Goal: Transaction & Acquisition: Purchase product/service

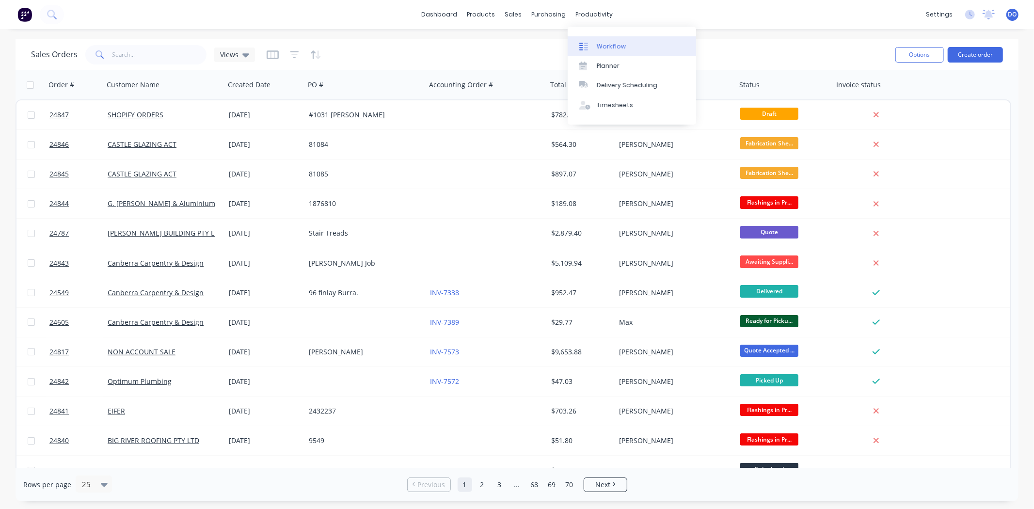
click at [604, 48] on div "Workflow" at bounding box center [611, 46] width 29 height 9
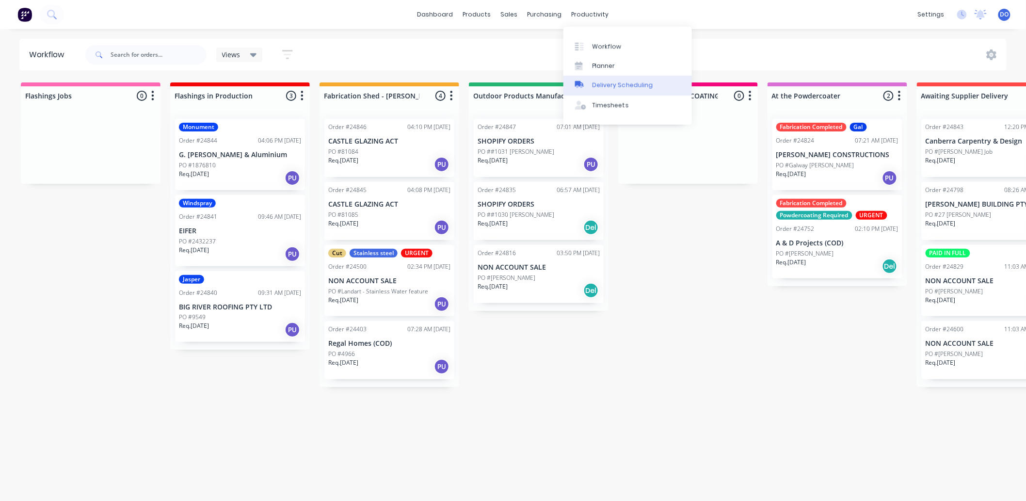
click at [620, 85] on div "Delivery Scheduling" at bounding box center [622, 85] width 61 height 9
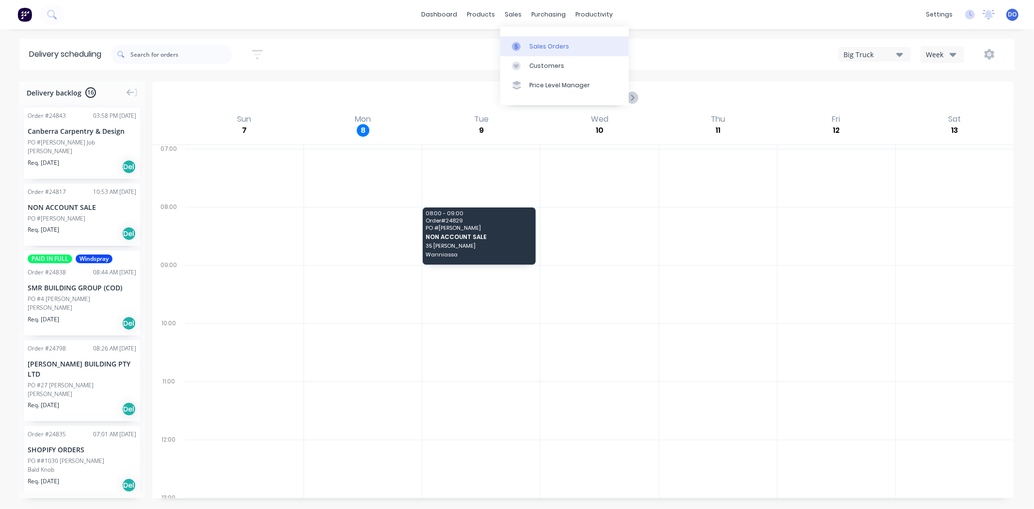
click at [535, 46] on div "Sales Orders" at bounding box center [549, 46] width 40 height 9
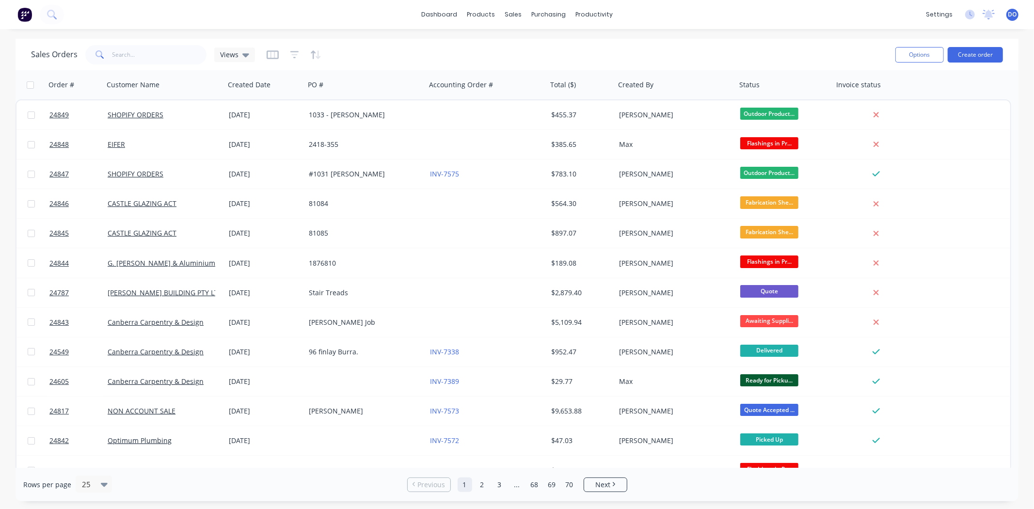
click at [471, 54] on div "Sales Orders Views" at bounding box center [459, 55] width 857 height 24
click at [532, 42] on div "Sales Orders" at bounding box center [549, 46] width 40 height 9
click at [522, 48] on div at bounding box center [519, 46] width 15 height 9
click at [739, 41] on div "Sales Orders Views Options Create order" at bounding box center [517, 55] width 1003 height 32
click at [541, 46] on div "Sales Orders" at bounding box center [549, 46] width 40 height 9
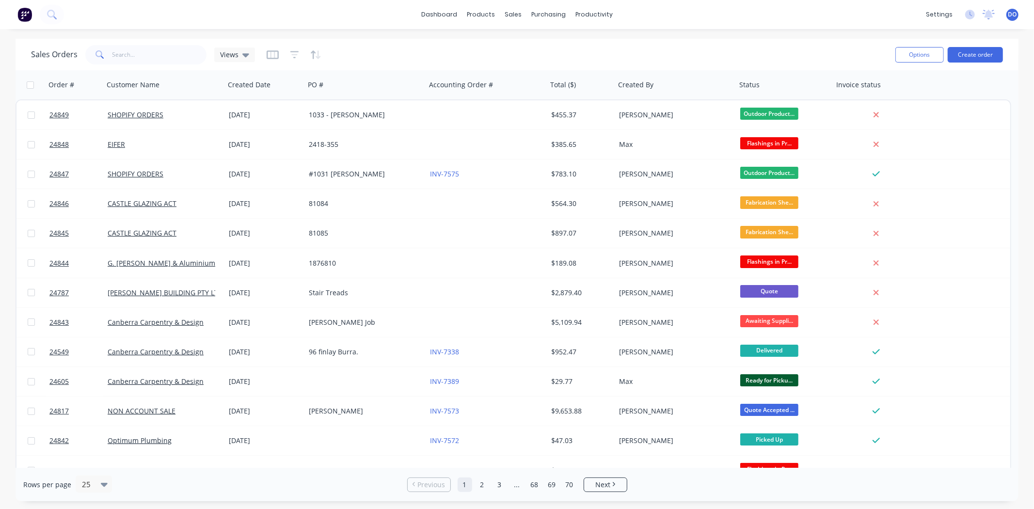
click at [375, 21] on div "dashboard products sales purchasing productivity dashboard products Product Cat…" at bounding box center [517, 14] width 1034 height 29
click at [5, 508] on div "dashboard products sales purchasing productivity dashboard products Product Cat…" at bounding box center [517, 254] width 1034 height 509
click at [716, 55] on div "Sales Orders Views" at bounding box center [459, 55] width 857 height 24
click at [738, 52] on div "Sales Orders Views" at bounding box center [459, 55] width 857 height 24
type input "0423 599 041"
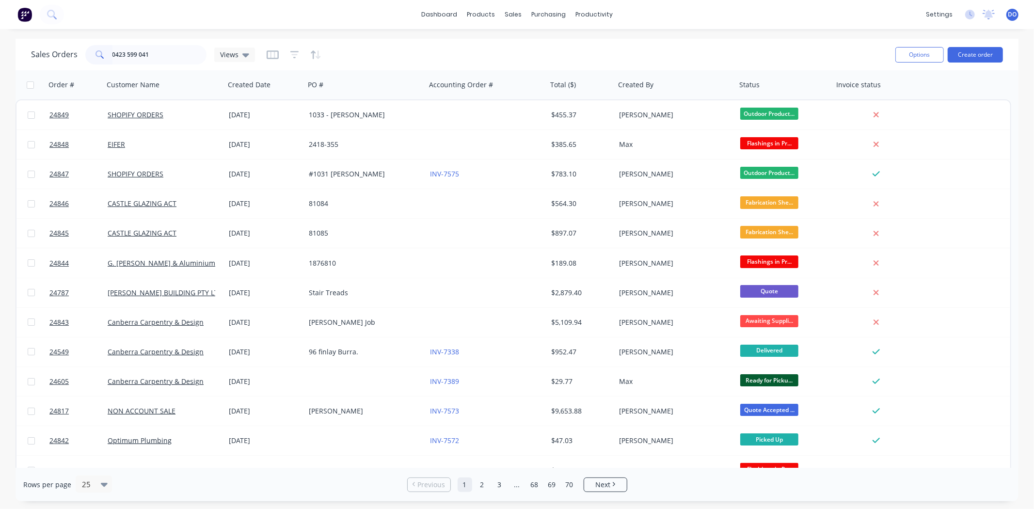
click at [405, 64] on div "Sales Orders 0423 599 041 Views" at bounding box center [459, 55] width 857 height 24
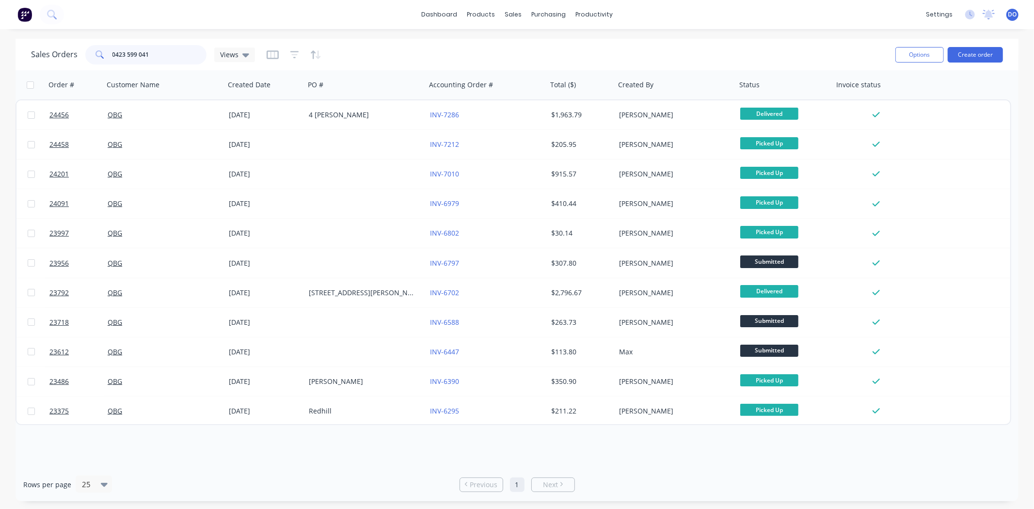
drag, startPoint x: 151, startPoint y: 61, endPoint x: 27, endPoint y: 57, distance: 123.7
click at [27, 57] on div "Sales Orders 0423 599 041 Views Options Create order" at bounding box center [517, 55] width 1003 height 32
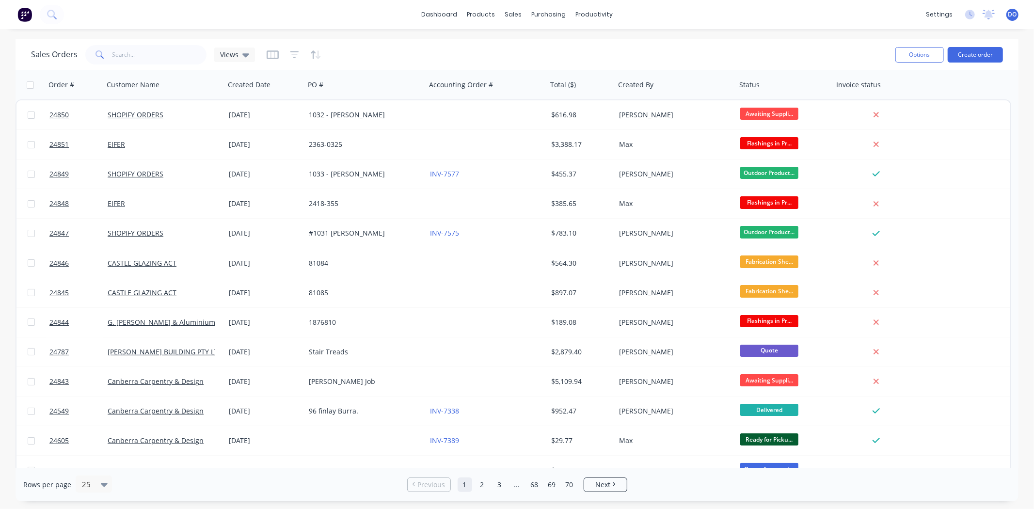
click at [744, 46] on div "Sales Orders Views" at bounding box center [459, 55] width 857 height 24
click at [608, 52] on link "Workflow" at bounding box center [632, 45] width 128 height 19
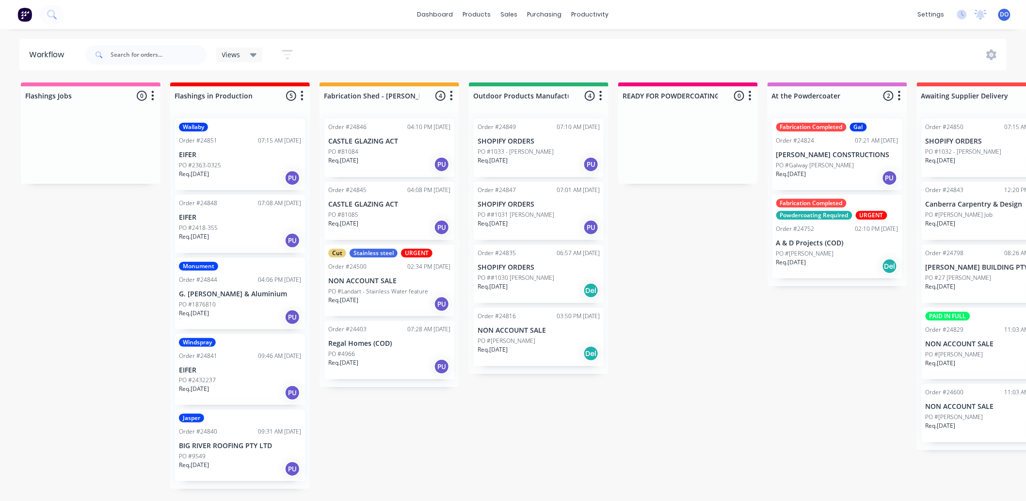
scroll to position [2, 0]
click at [532, 345] on div "Req. [DATE] Del" at bounding box center [538, 353] width 122 height 16
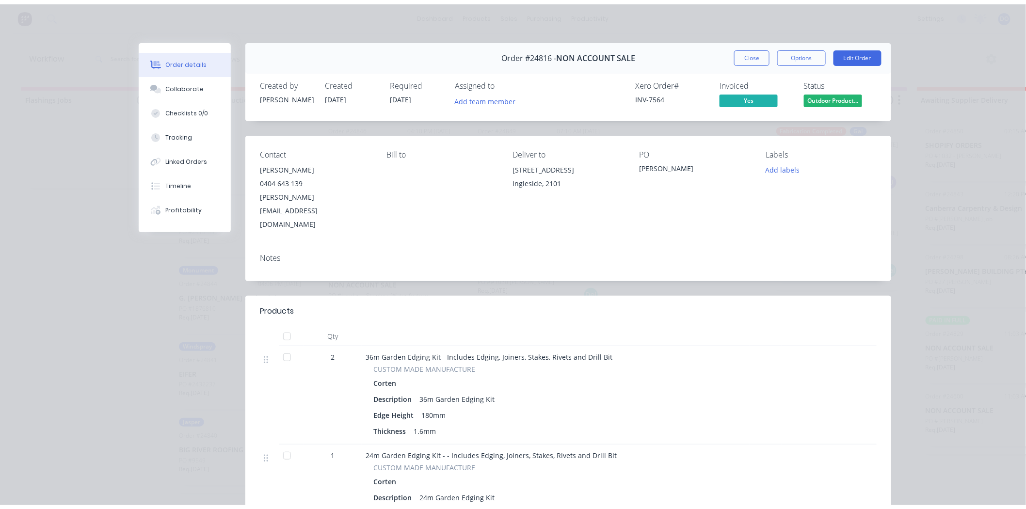
scroll to position [0, 0]
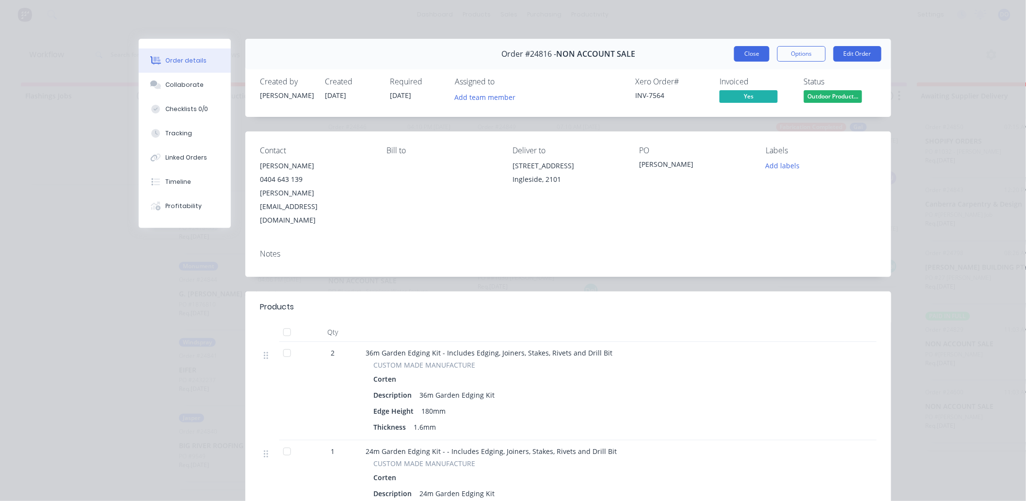
click at [745, 52] on button "Close" at bounding box center [751, 54] width 35 height 16
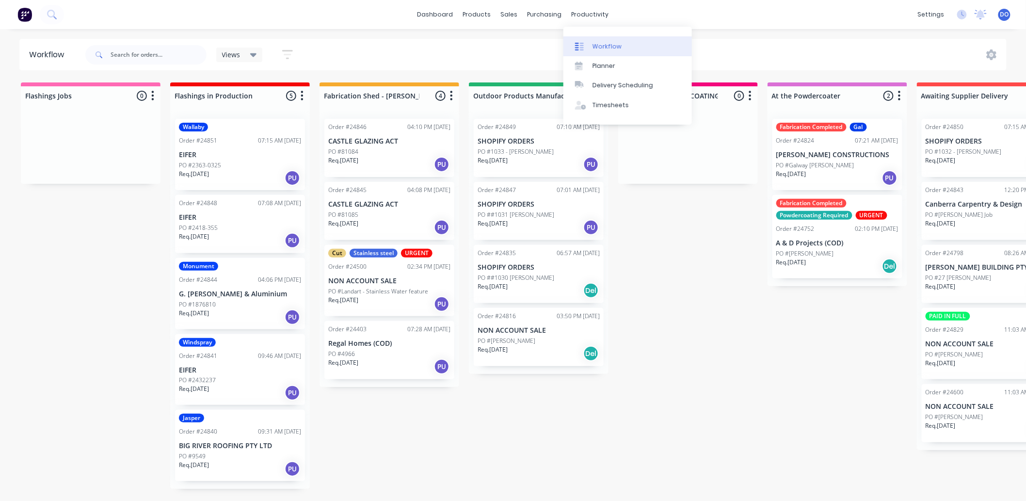
click at [589, 50] on link "Workflow" at bounding box center [627, 45] width 128 height 19
click at [554, 48] on div "Purchase Orders" at bounding box center [575, 46] width 51 height 9
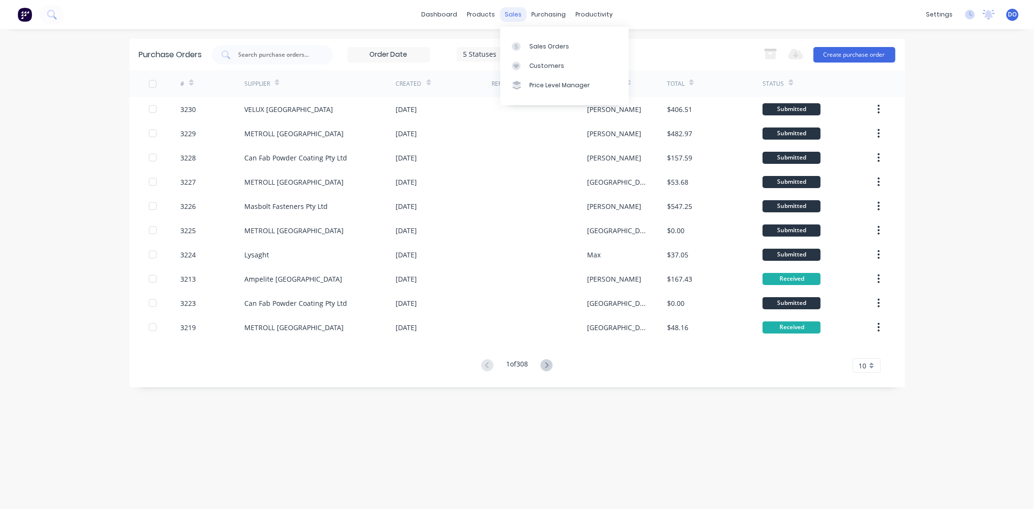
click at [506, 10] on div "sales" at bounding box center [513, 14] width 27 height 15
click at [515, 44] on icon at bounding box center [516, 46] width 9 height 9
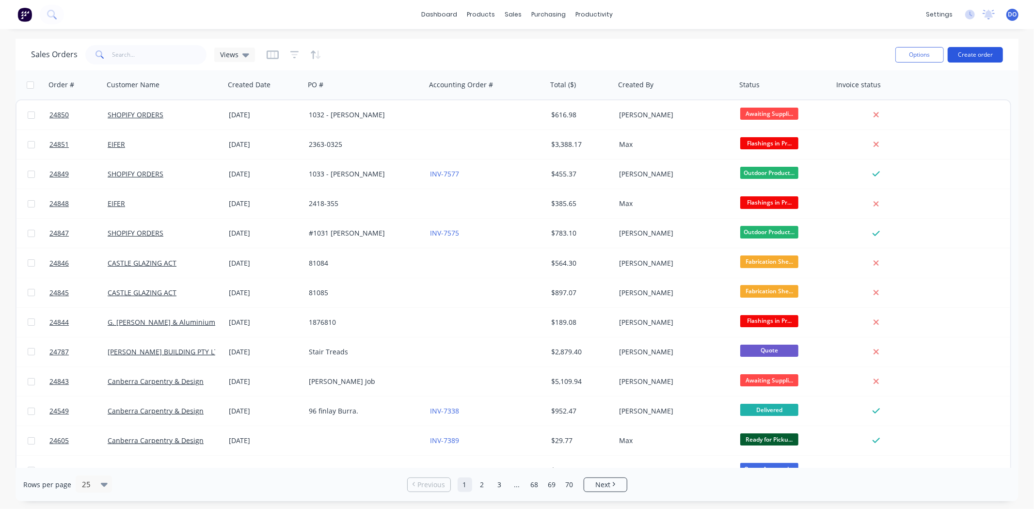
click at [980, 56] on button "Create order" at bounding box center [975, 55] width 55 height 16
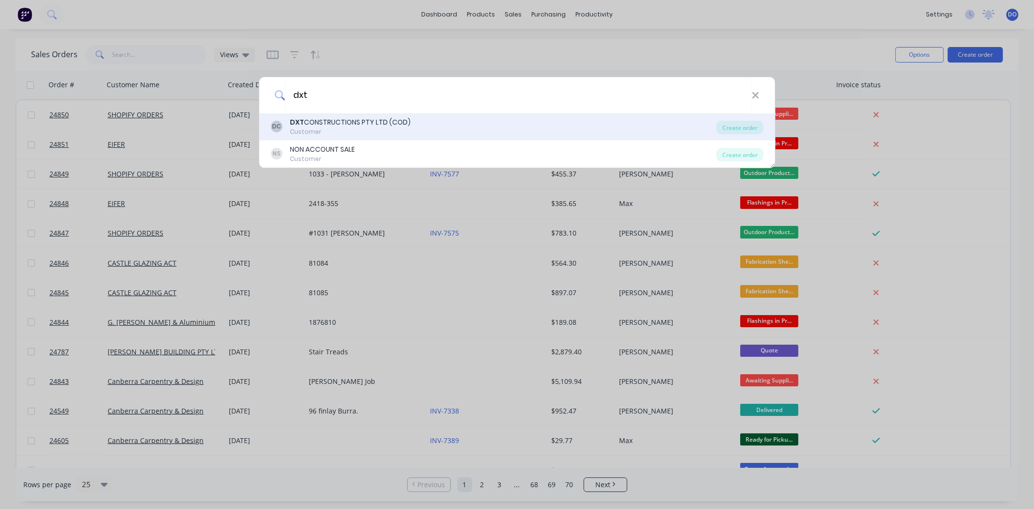
type input "dxt"
click at [408, 128] on div "Customer" at bounding box center [350, 131] width 121 height 9
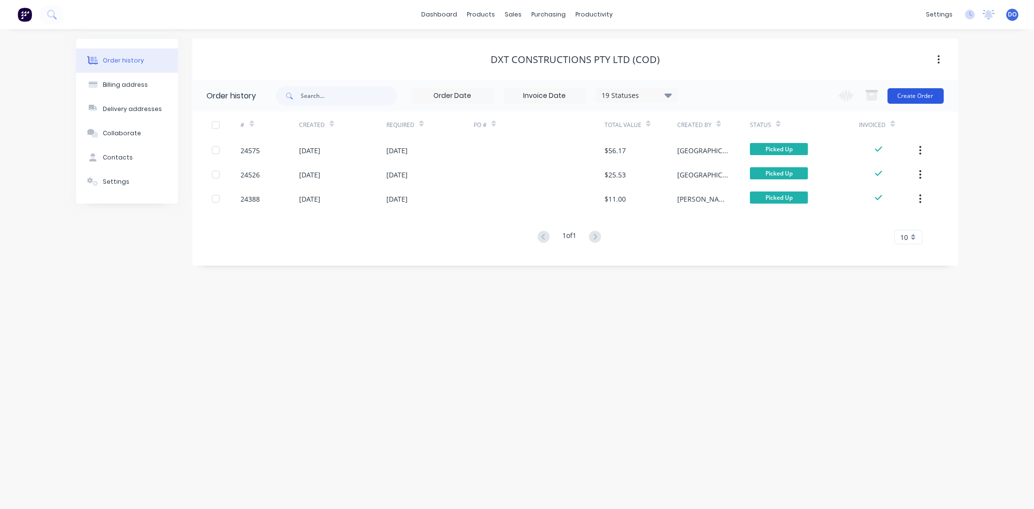
click at [901, 99] on button "Create Order" at bounding box center [916, 96] width 56 height 16
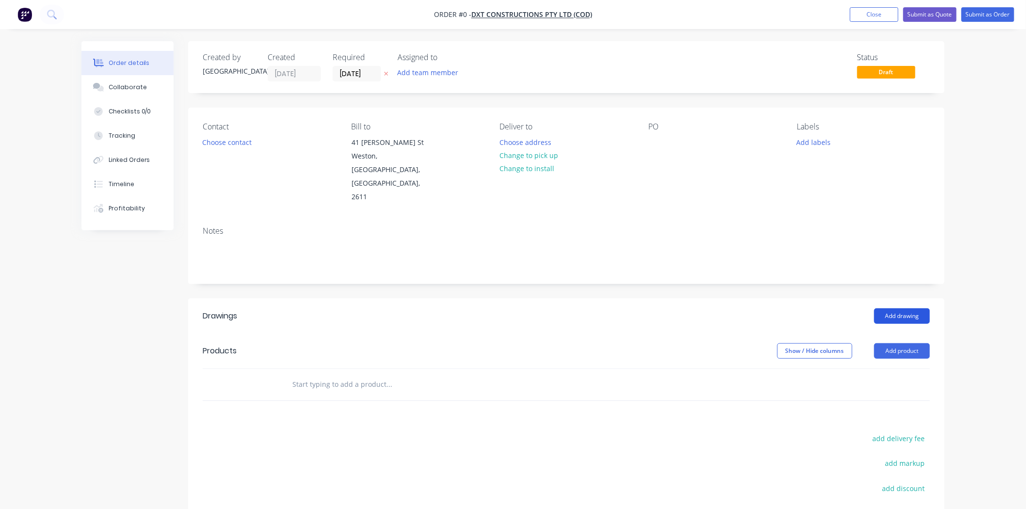
click at [881, 308] on button "Add drawing" at bounding box center [902, 316] width 56 height 16
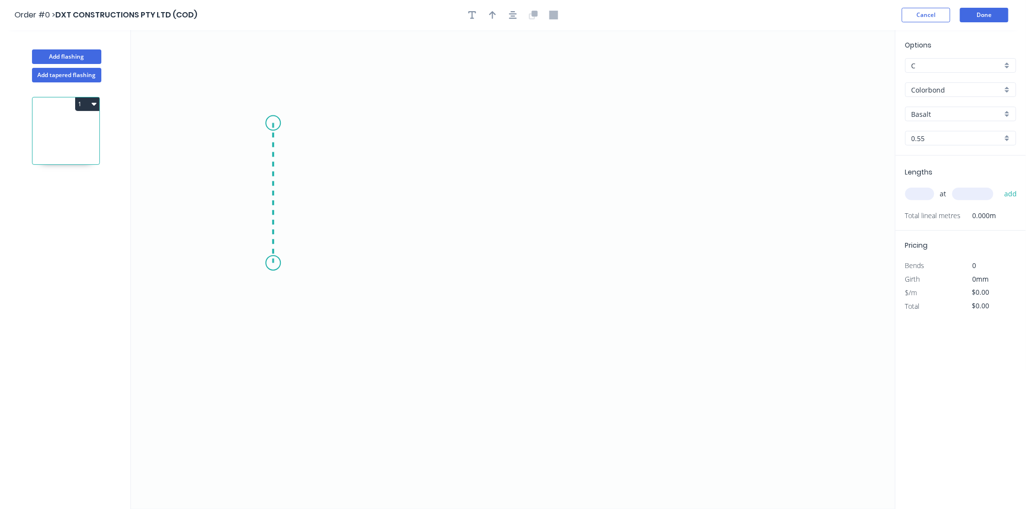
drag, startPoint x: 273, startPoint y: 123, endPoint x: 264, endPoint y: 277, distance: 153.9
click at [264, 277] on icon "0" at bounding box center [513, 269] width 764 height 479
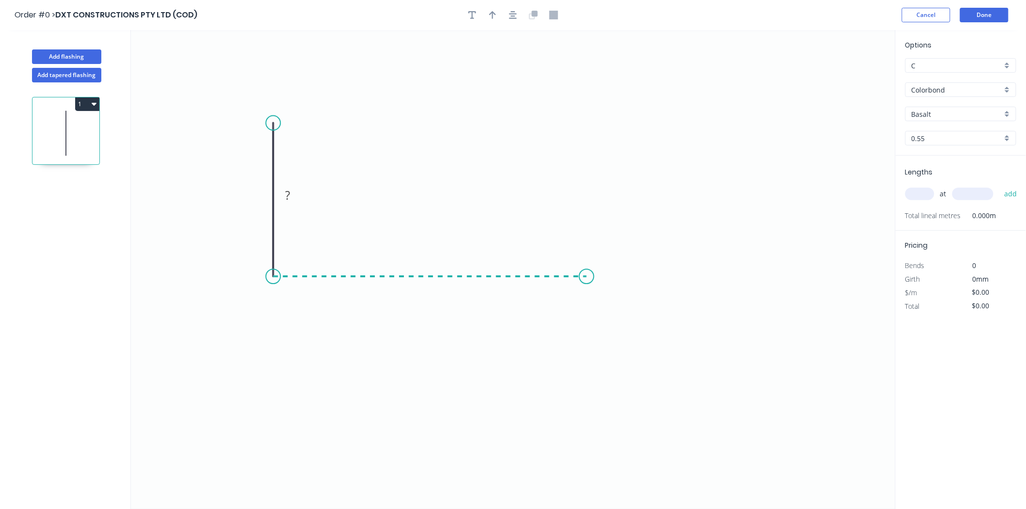
click at [587, 277] on icon "0 ?" at bounding box center [513, 269] width 764 height 479
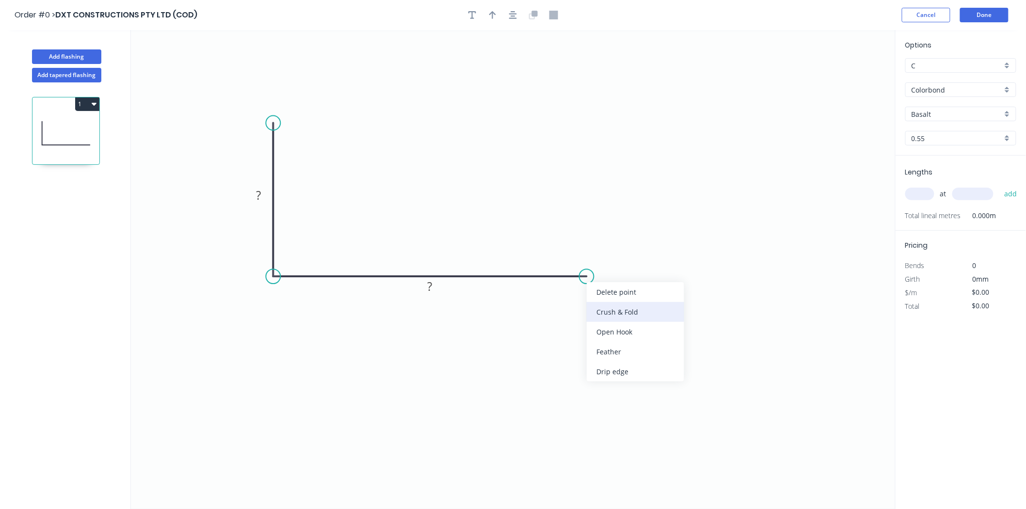
click at [590, 314] on div "Crush & Fold" at bounding box center [635, 312] width 97 height 20
click at [266, 194] on rect at bounding box center [258, 196] width 19 height 14
click at [946, 115] on input "Basalt" at bounding box center [956, 114] width 91 height 10
type input "$10.37"
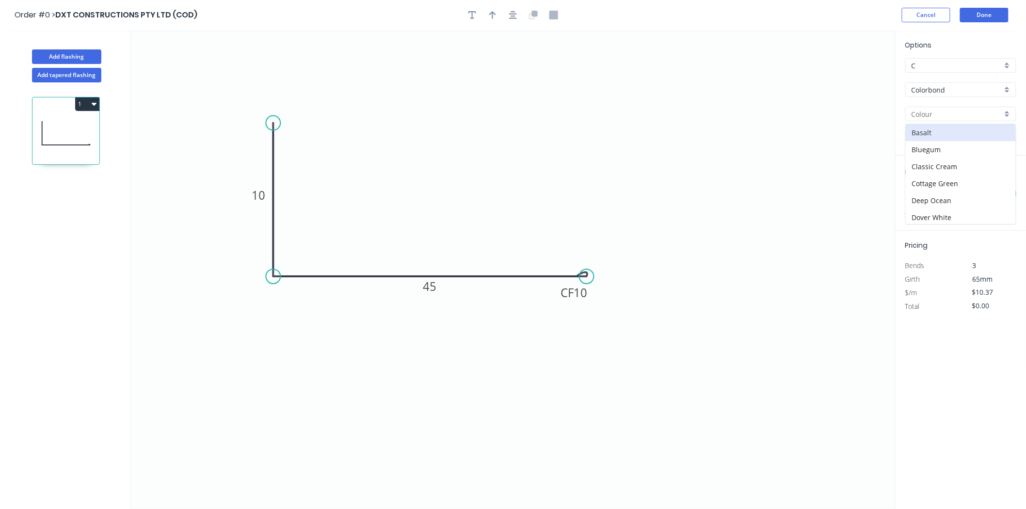
click at [948, 89] on input "Colorbond" at bounding box center [956, 90] width 91 height 10
click at [952, 153] on div "Galvanised - Coil" at bounding box center [961, 159] width 110 height 17
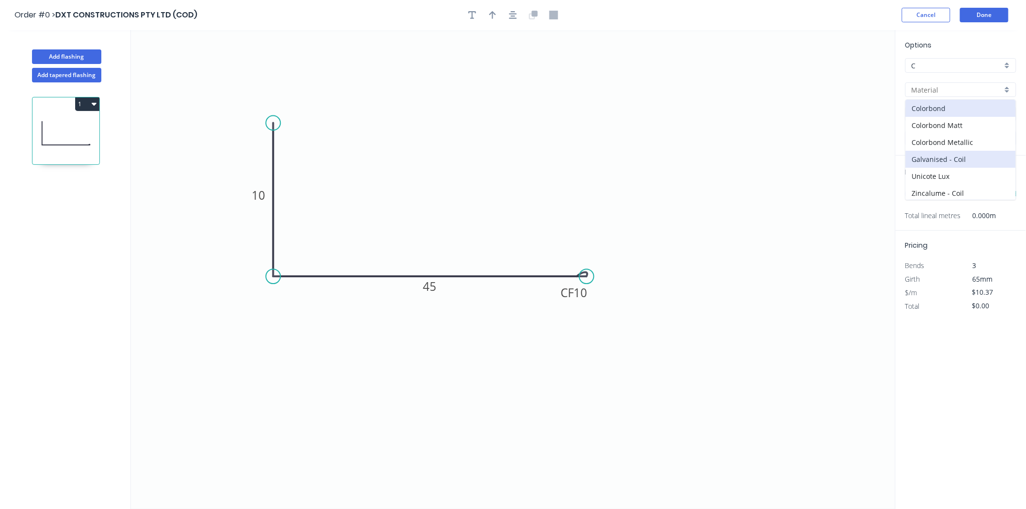
type input "Galvanised - Coil"
type input "Galvanised"
type input "$10.89"
click at [922, 191] on input "text" at bounding box center [919, 194] width 29 height 13
type input "1"
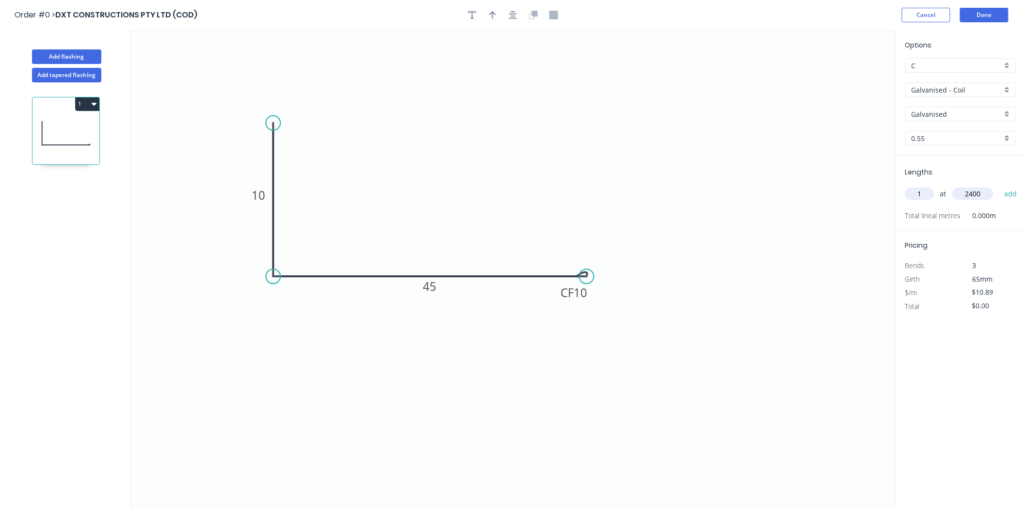
type input "2400"
click at [999, 186] on button "add" at bounding box center [1010, 194] width 23 height 16
click at [482, 16] on div at bounding box center [513, 15] width 102 height 15
drag, startPoint x: 491, startPoint y: 17, endPoint x: 588, endPoint y: 28, distance: 97.5
click at [493, 17] on icon "button" at bounding box center [492, 15] width 7 height 9
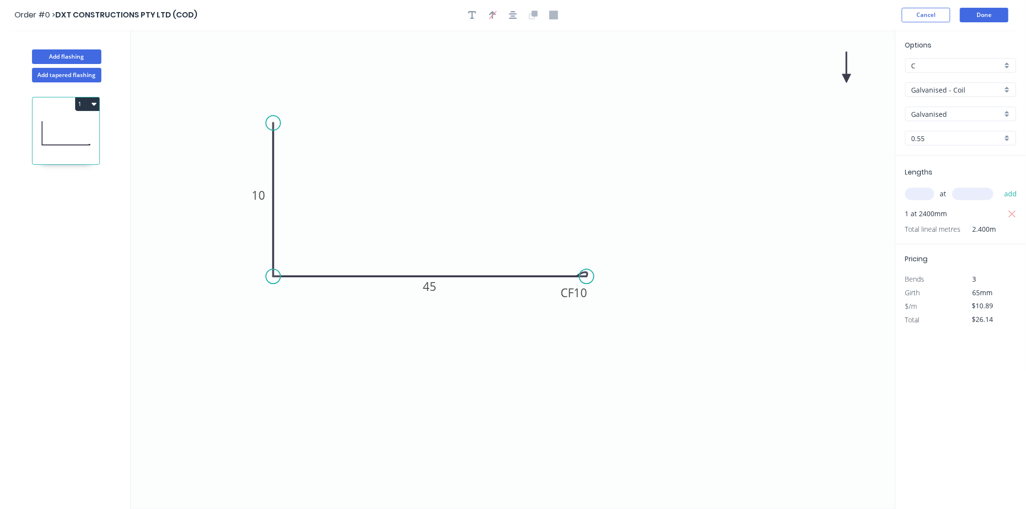
drag, startPoint x: 844, startPoint y: 73, endPoint x: 844, endPoint y: 80, distance: 7.3
click at [844, 76] on icon "0 10 CF 10 45" at bounding box center [513, 269] width 764 height 479
click at [844, 80] on icon at bounding box center [855, 71] width 28 height 28
click at [844, 80] on icon "0 10 CF 10 45" at bounding box center [513, 269] width 764 height 479
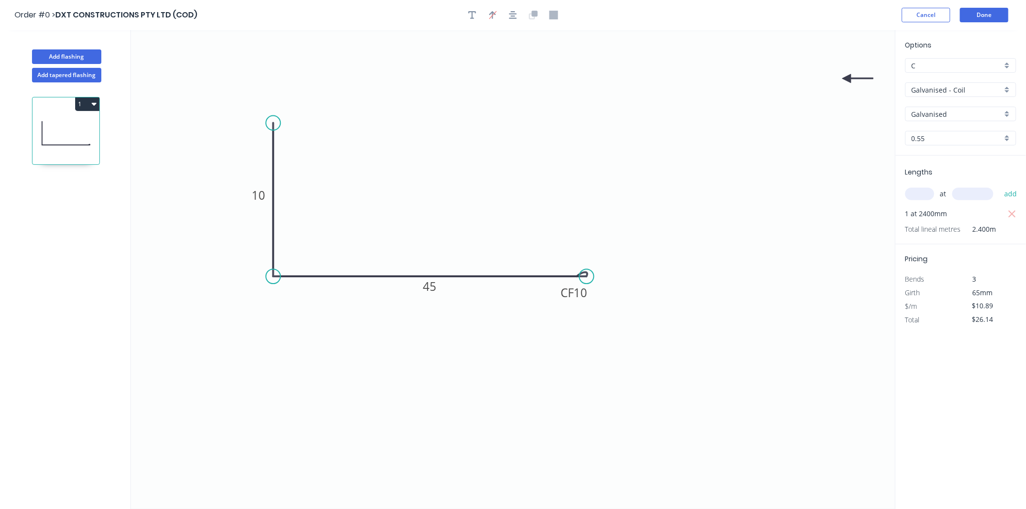
click at [851, 78] on icon at bounding box center [857, 78] width 31 height 9
click at [851, 83] on icon at bounding box center [855, 86] width 28 height 28
drag, startPoint x: 849, startPoint y: 79, endPoint x: 374, endPoint y: 297, distance: 522.3
click at [374, 297] on icon at bounding box center [374, 307] width 9 height 31
click at [83, 97] on div "1" at bounding box center [66, 131] width 68 height 68
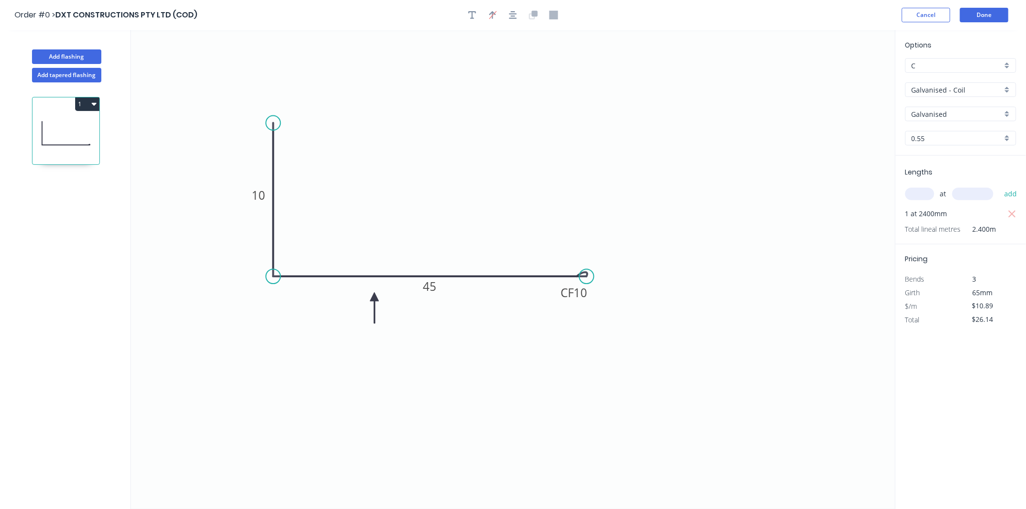
click at [82, 105] on button "1" at bounding box center [87, 104] width 24 height 14
click at [64, 128] on div "Duplicate" at bounding box center [53, 128] width 75 height 14
type input "$0.00"
click at [438, 279] on rect at bounding box center [430, 286] width 32 height 19
click at [438, 283] on rect at bounding box center [429, 287] width 19 height 14
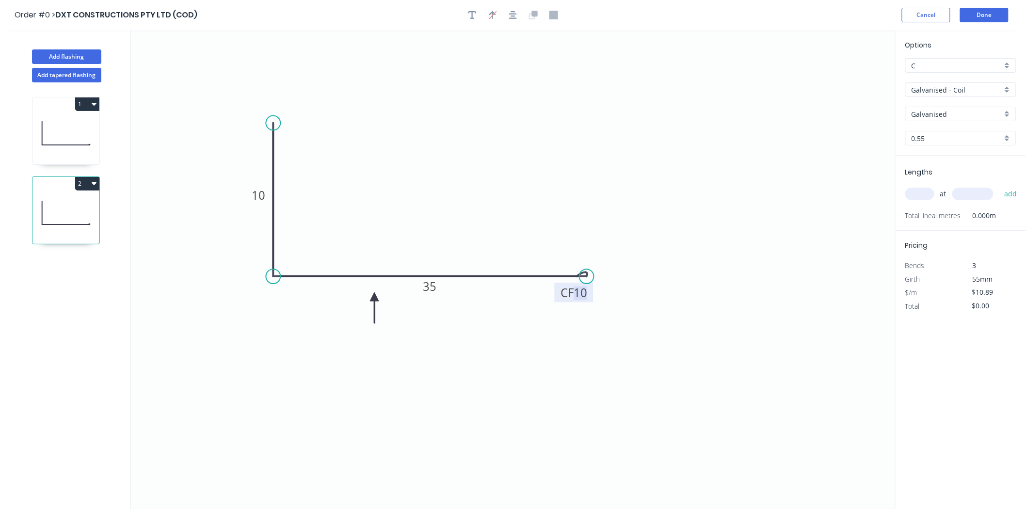
click at [915, 196] on input "text" at bounding box center [919, 194] width 29 height 13
type input "1"
type input "2400"
click at [999, 186] on button "add" at bounding box center [1010, 194] width 23 height 16
type input "$26.14"
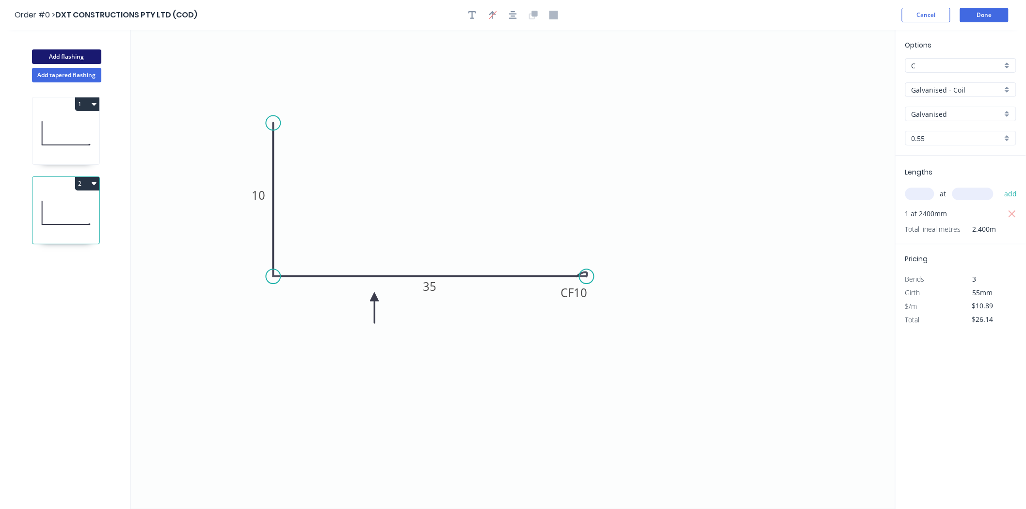
click at [64, 57] on button "Add flashing" at bounding box center [66, 56] width 69 height 15
type input "$0.00"
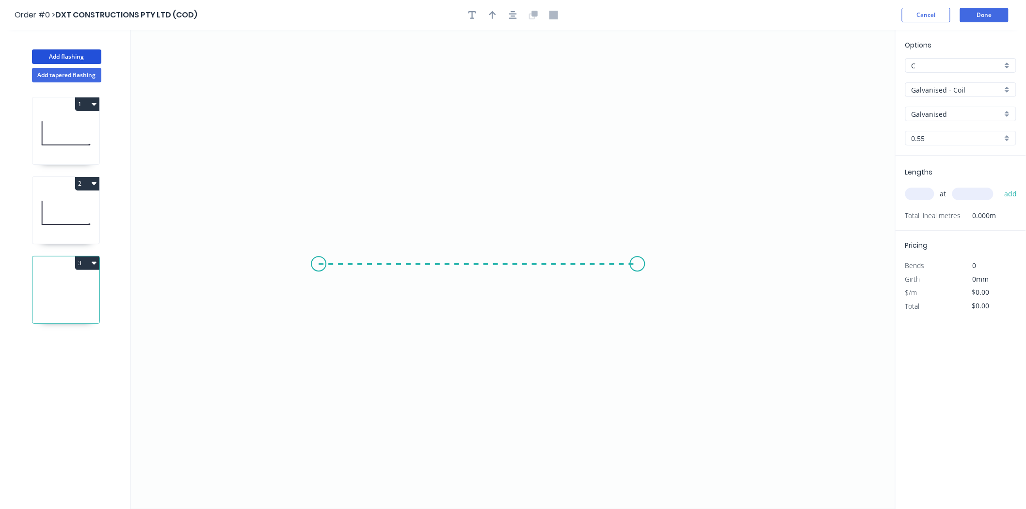
drag, startPoint x: 318, startPoint y: 264, endPoint x: 637, endPoint y: 257, distance: 319.0
click at [637, 257] on icon "0" at bounding box center [513, 269] width 764 height 479
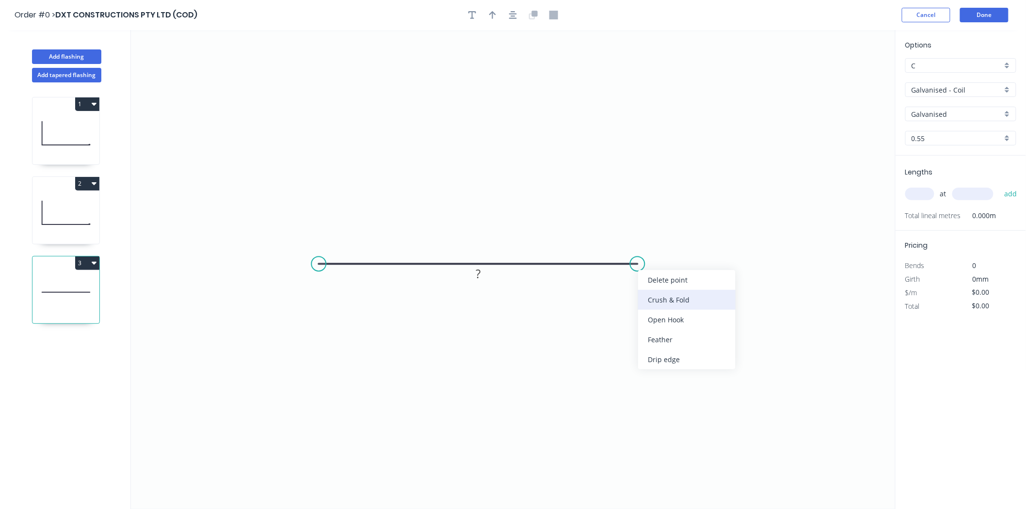
click at [653, 302] on div "Crush & Fold" at bounding box center [686, 300] width 97 height 20
click at [480, 272] on tspan "?" at bounding box center [478, 274] width 5 height 16
click at [495, 19] on button "button" at bounding box center [492, 15] width 15 height 15
type input "$9.44"
drag, startPoint x: 845, startPoint y: 74, endPoint x: 459, endPoint y: 298, distance: 446.6
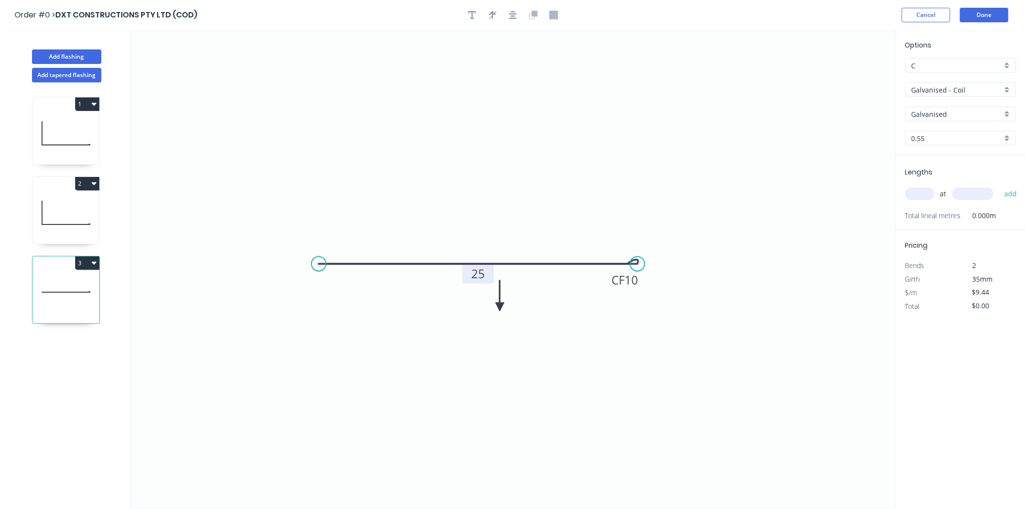
click at [495, 304] on icon at bounding box center [499, 295] width 9 height 31
click at [459, 298] on icon at bounding box center [459, 292] width 9 height 31
click at [459, 298] on icon at bounding box center [467, 296] width 28 height 28
click at [459, 298] on icon "0 CF 10 25" at bounding box center [513, 269] width 764 height 479
click at [459, 297] on icon "0 CF 10 25" at bounding box center [513, 269] width 764 height 479
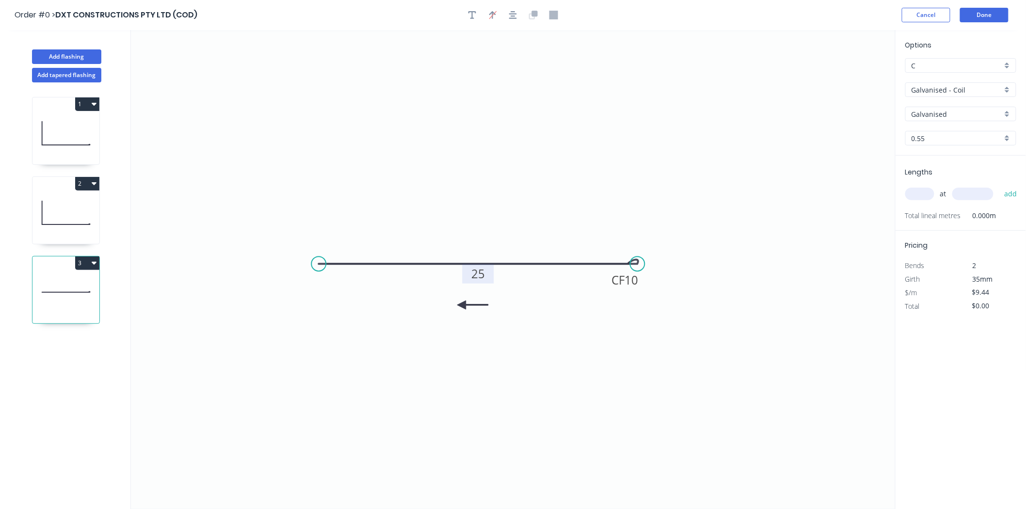
click at [461, 305] on icon at bounding box center [472, 305] width 31 height 9
drag, startPoint x: 461, startPoint y: 305, endPoint x: 439, endPoint y: 282, distance: 32.9
click at [439, 282] on icon at bounding box center [449, 290] width 28 height 28
click at [439, 282] on icon at bounding box center [449, 281] width 31 height 9
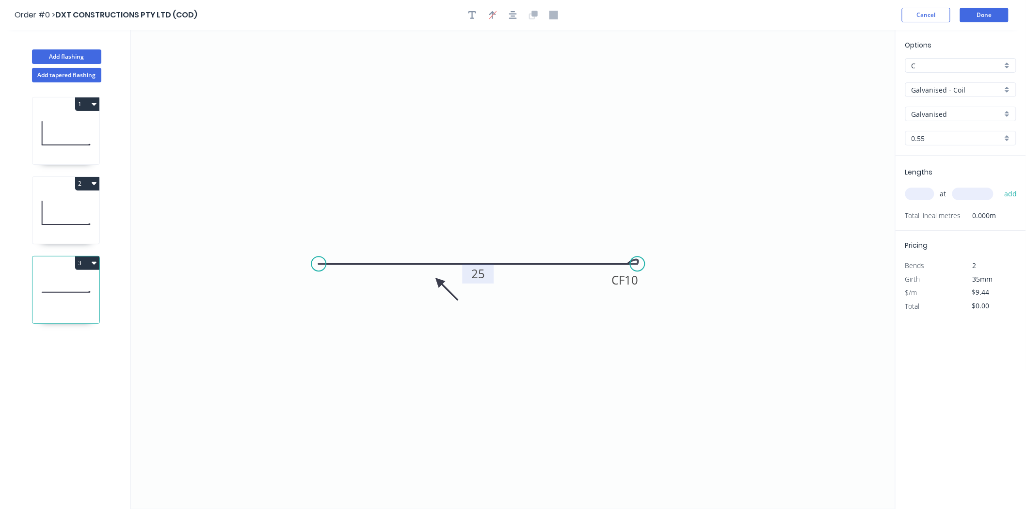
click at [439, 282] on icon at bounding box center [446, 289] width 28 height 28
click at [439, 282] on icon at bounding box center [438, 292] width 9 height 31
click at [923, 195] on input "text" at bounding box center [919, 194] width 29 height 13
type input "1"
type input "2400"
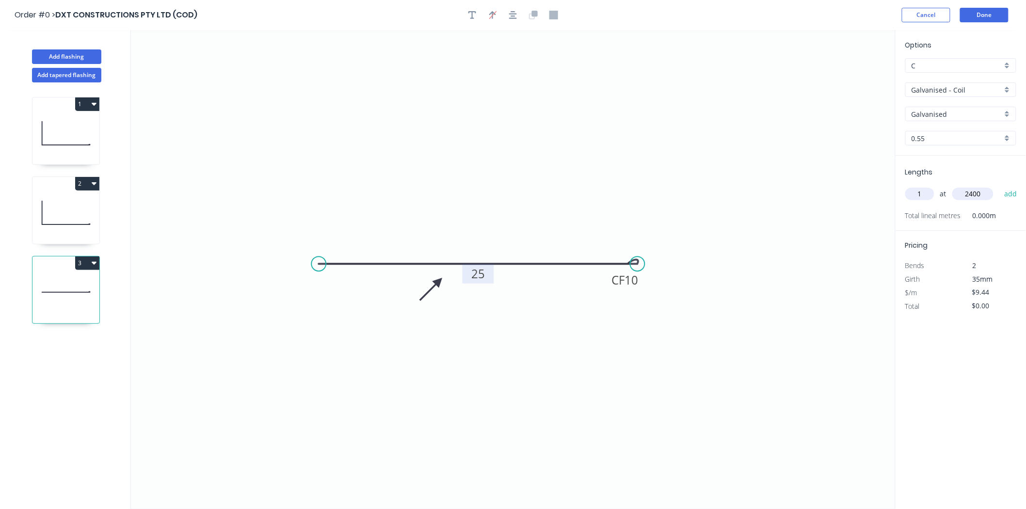
click at [999, 186] on button "add" at bounding box center [1010, 194] width 23 height 16
type input "$22.66"
click at [80, 179] on button "2" at bounding box center [87, 184] width 24 height 14
click at [66, 207] on div "Duplicate" at bounding box center [53, 208] width 75 height 14
type input "$10.89"
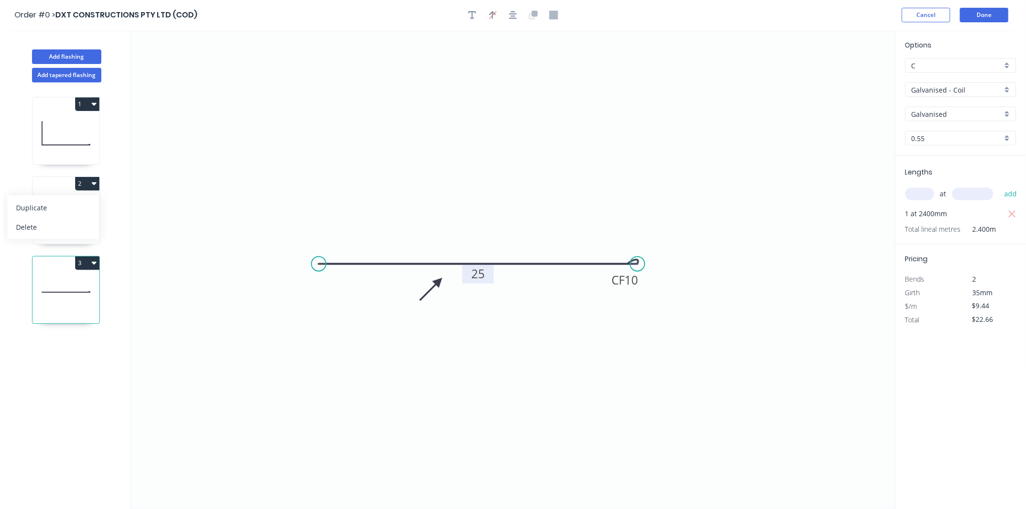
type input "$0.00"
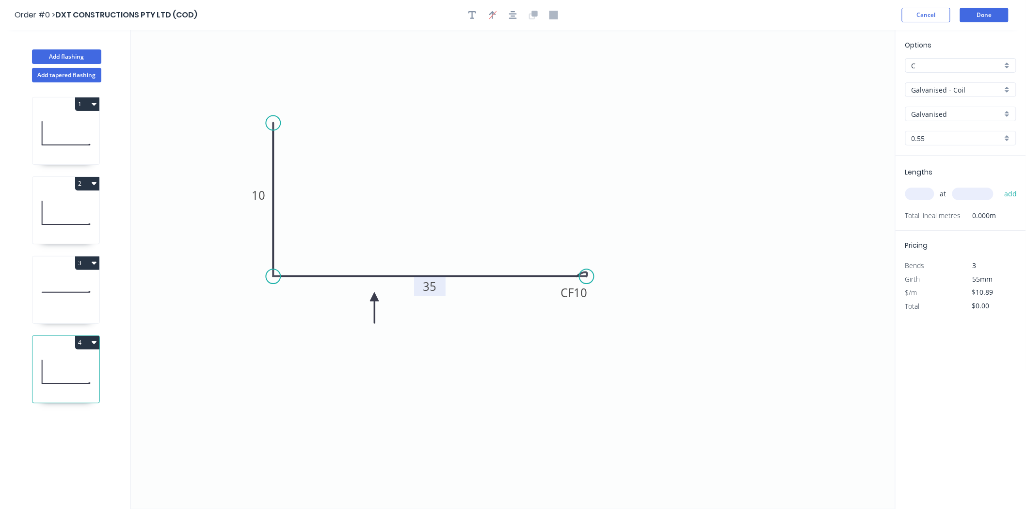
click at [430, 292] on tspan "35" at bounding box center [430, 286] width 14 height 16
click at [918, 181] on div "at add" at bounding box center [961, 194] width 113 height 26
drag, startPoint x: 918, startPoint y: 190, endPoint x: 919, endPoint y: 196, distance: 6.9
click at [918, 192] on input "text" at bounding box center [919, 194] width 29 height 13
type input "2"
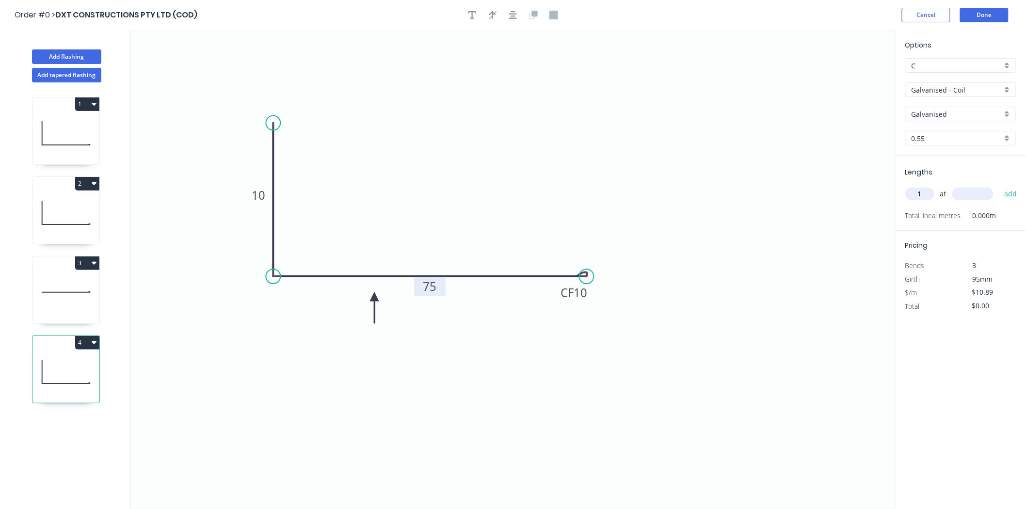
type input "1"
type input "2400"
click at [999, 186] on button "add" at bounding box center [1010, 194] width 23 height 16
type input "$26.14"
click at [973, 12] on button "Done" at bounding box center [984, 15] width 48 height 15
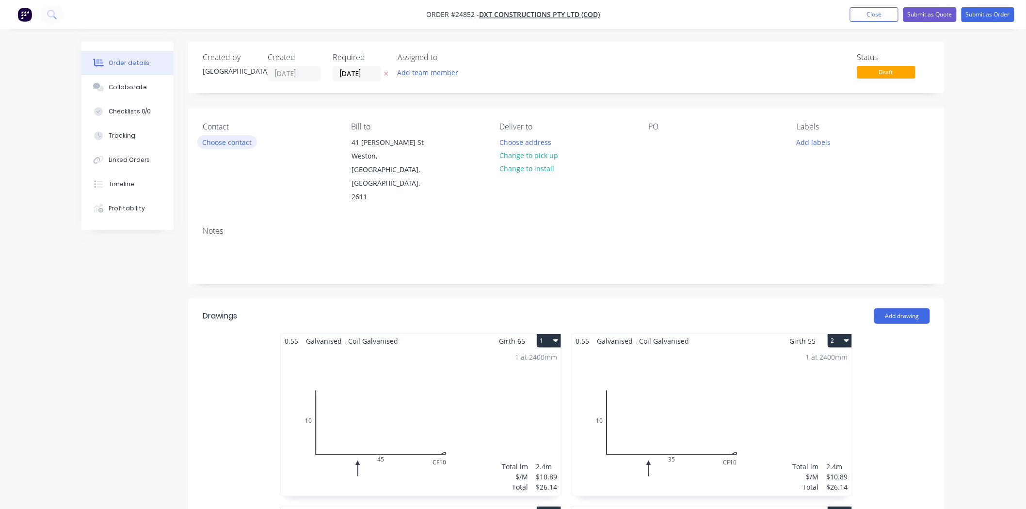
click at [225, 138] on button "Choose contact" at bounding box center [227, 141] width 60 height 13
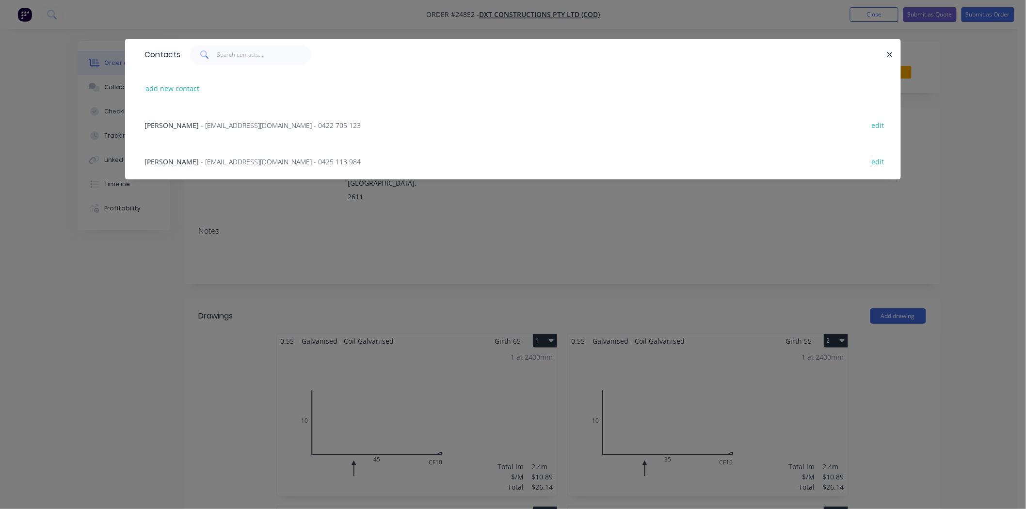
click at [210, 162] on span "- [EMAIL_ADDRESS][DOMAIN_NAME] - 0425 113 984" at bounding box center [281, 161] width 160 height 9
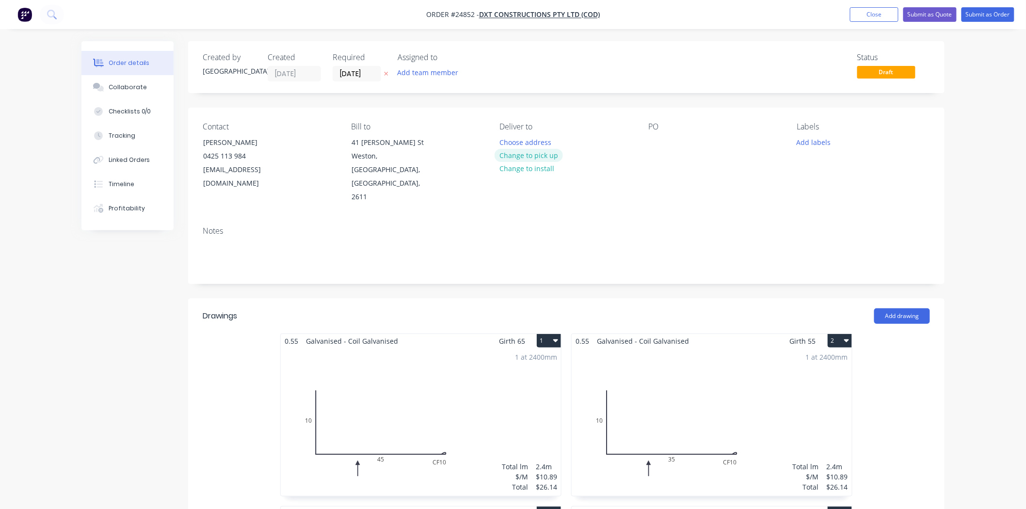
click at [535, 150] on button "Change to pick up" at bounding box center [528, 155] width 69 height 13
click at [665, 143] on div "PO" at bounding box center [714, 163] width 133 height 82
click at [658, 148] on div at bounding box center [656, 142] width 16 height 14
click at [983, 13] on button "Submit as Order" at bounding box center [987, 14] width 53 height 15
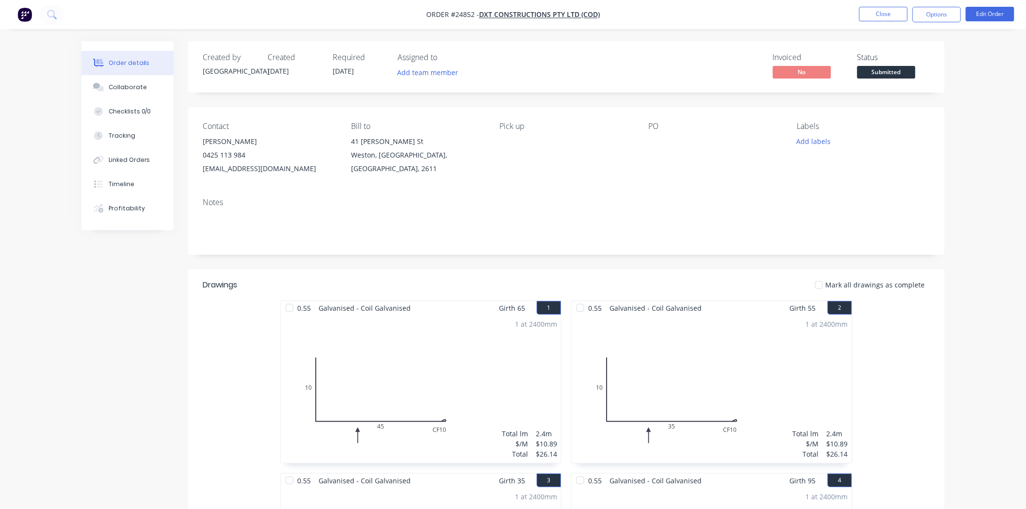
click at [909, 75] on span "Submitted" at bounding box center [886, 72] width 58 height 12
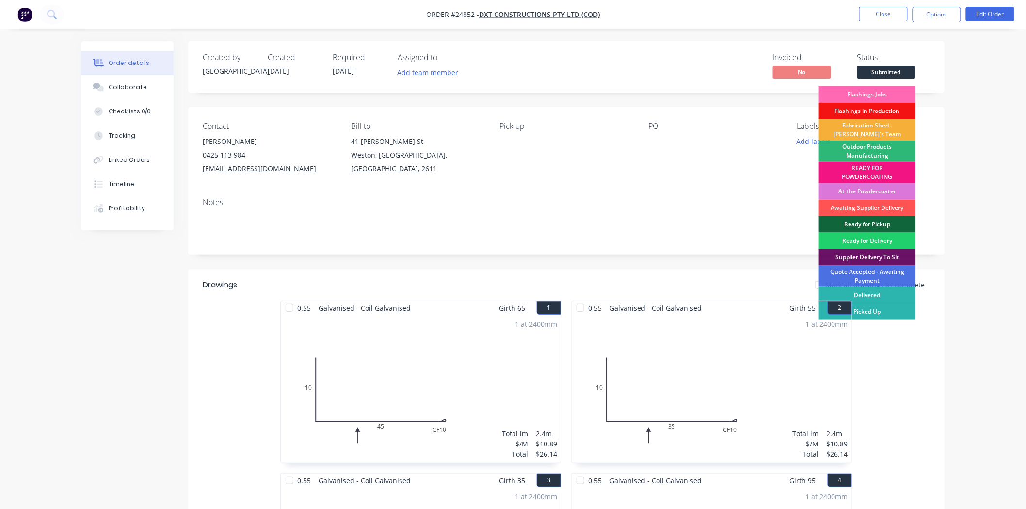
click at [879, 93] on div "Flashings Jobs" at bounding box center [867, 94] width 97 height 16
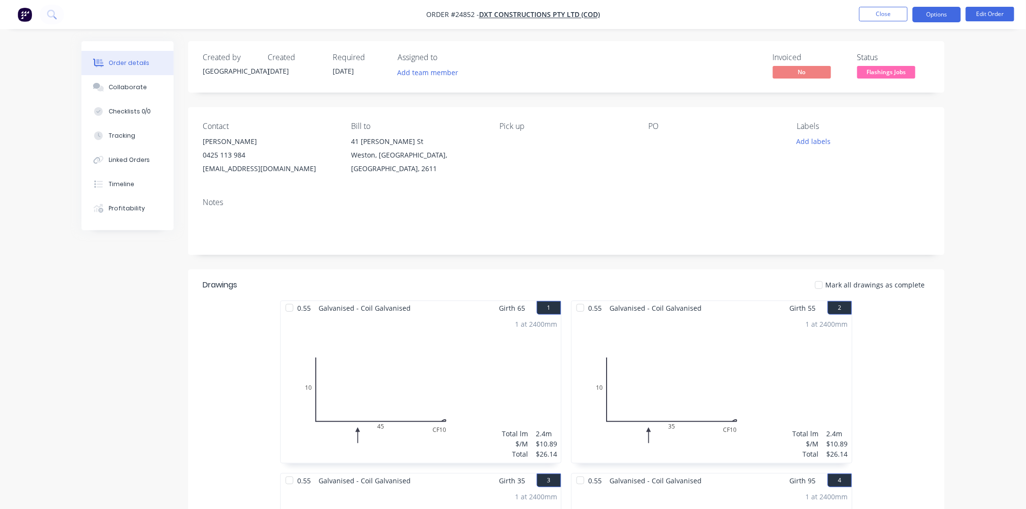
click at [918, 17] on button "Options" at bounding box center [936, 15] width 48 height 16
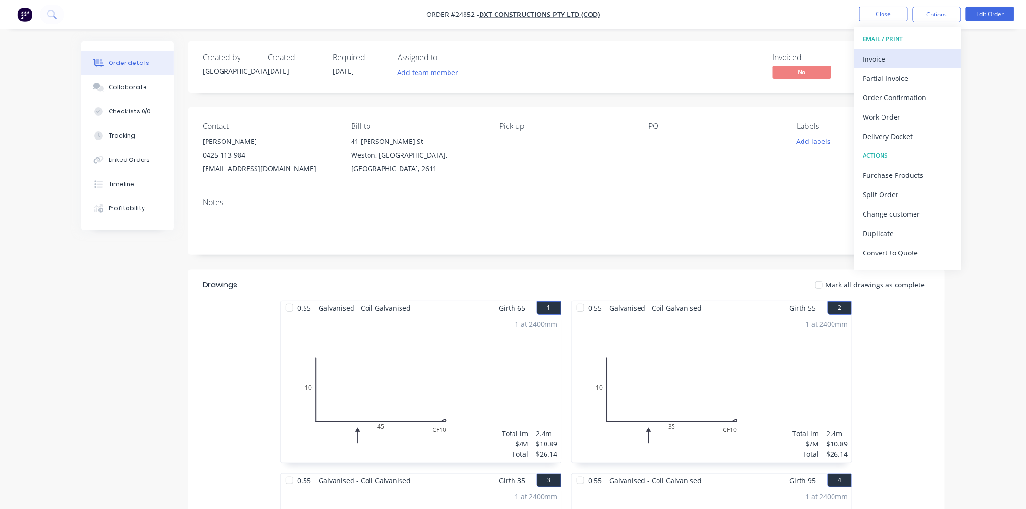
click at [904, 64] on div "Invoice" at bounding box center [907, 59] width 89 height 14
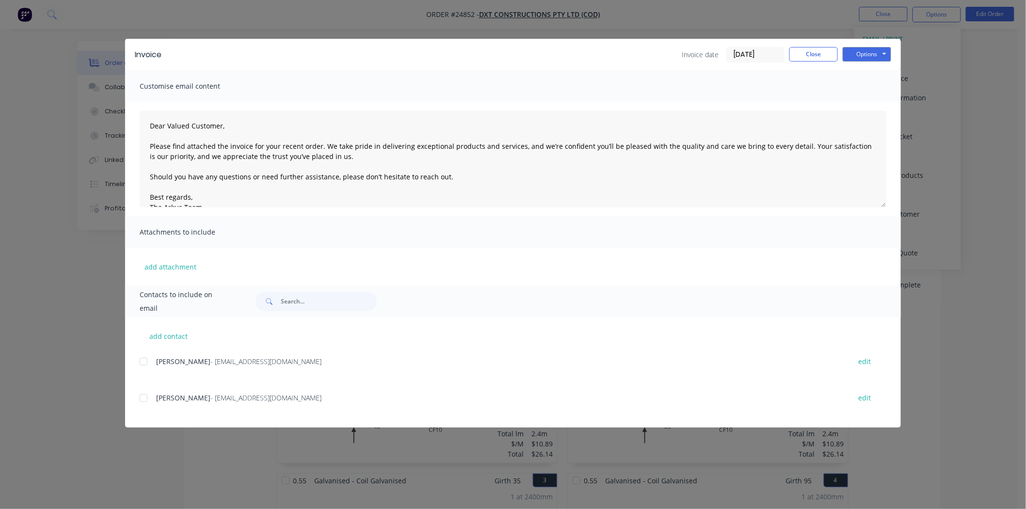
click at [857, 45] on div "Invoice Invoice date [DATE] Close Options Preview Print Email" at bounding box center [513, 55] width 776 height 32
click at [876, 52] on button "Options" at bounding box center [867, 54] width 48 height 15
click at [877, 83] on button "Print" at bounding box center [874, 88] width 62 height 16
click at [795, 62] on div "Invoice date [DATE] Close Options Preview Print Email" at bounding box center [786, 55] width 209 height 16
click at [800, 50] on button "Close" at bounding box center [813, 54] width 48 height 15
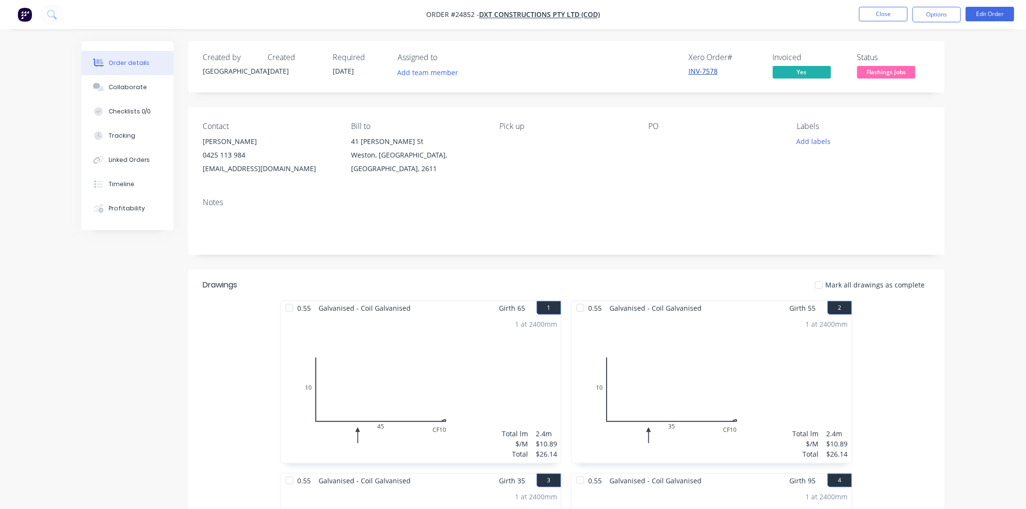
click at [702, 72] on link "INV-7578" at bounding box center [702, 70] width 29 height 9
click at [797, 149] on div "Labels Add labels" at bounding box center [863, 149] width 133 height 54
click at [817, 132] on div "Labels Add labels" at bounding box center [863, 149] width 133 height 54
click at [818, 138] on button "Add labels" at bounding box center [813, 141] width 45 height 13
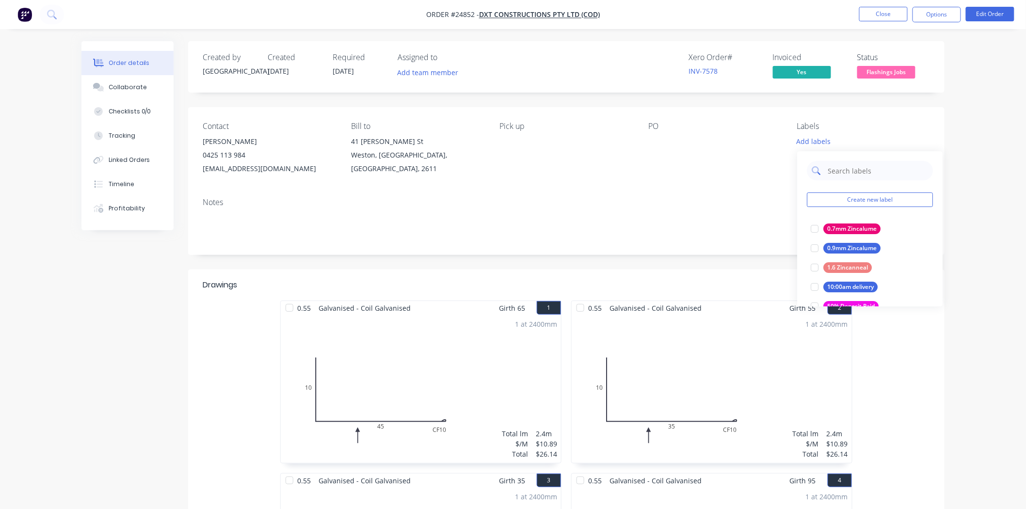
click at [843, 169] on input "text" at bounding box center [877, 170] width 101 height 19
type input "paid"
click at [855, 286] on div "PAID IN FULL" at bounding box center [845, 287] width 45 height 11
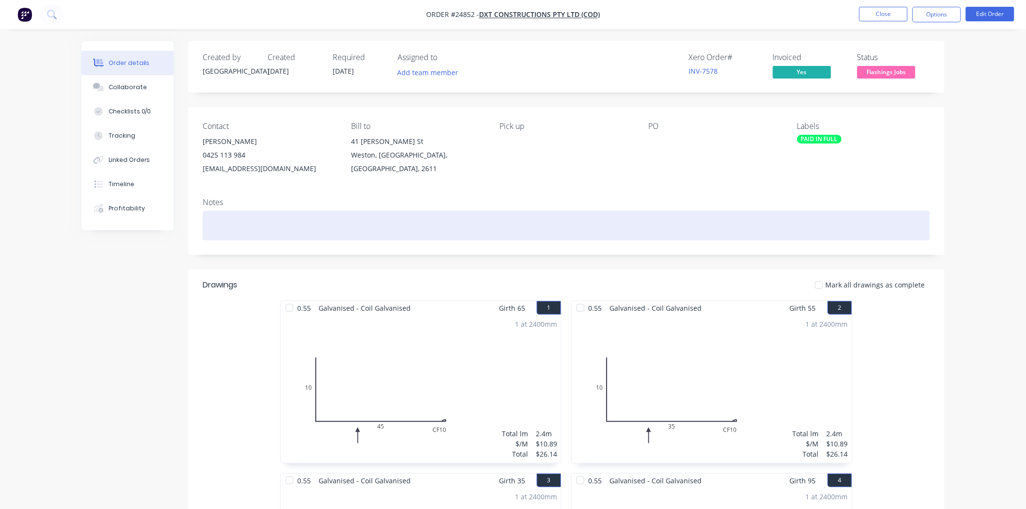
click at [724, 228] on div at bounding box center [566, 226] width 727 height 30
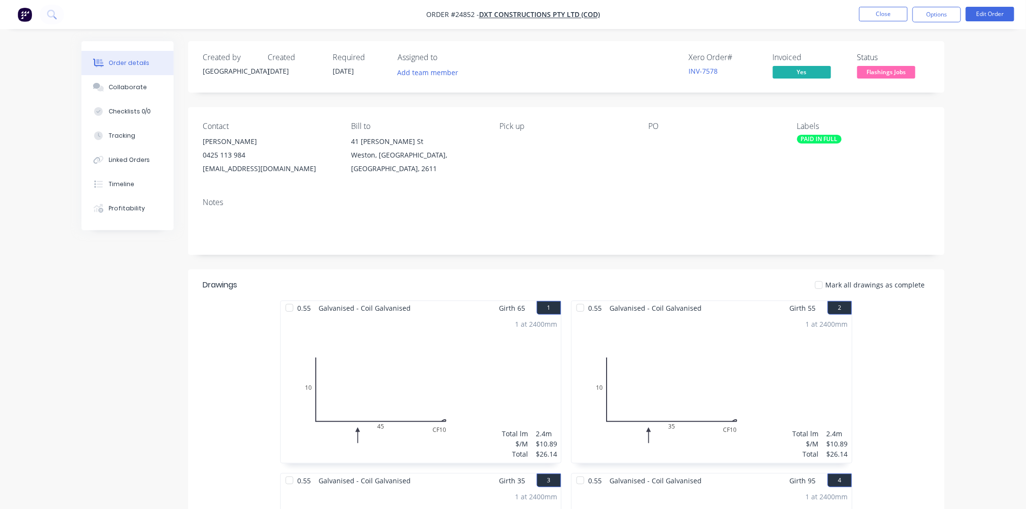
drag, startPoint x: 837, startPoint y: 144, endPoint x: 837, endPoint y: 136, distance: 7.8
click at [837, 143] on div "Labels PAID IN FULL" at bounding box center [863, 149] width 133 height 54
click at [837, 136] on div "PAID IN FULL" at bounding box center [819, 139] width 45 height 9
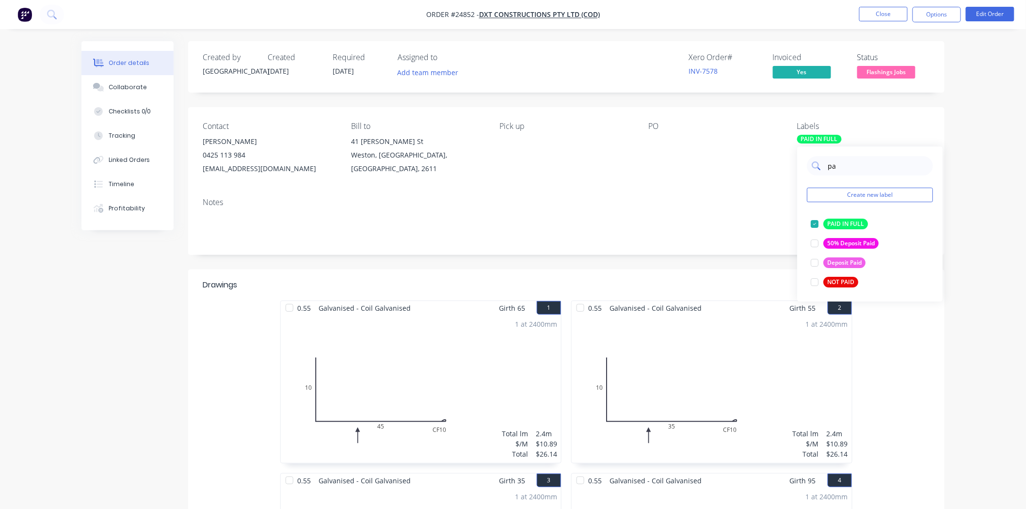
type input "p"
type input "Gal"
click at [833, 244] on div "Galvanised" at bounding box center [842, 243] width 38 height 11
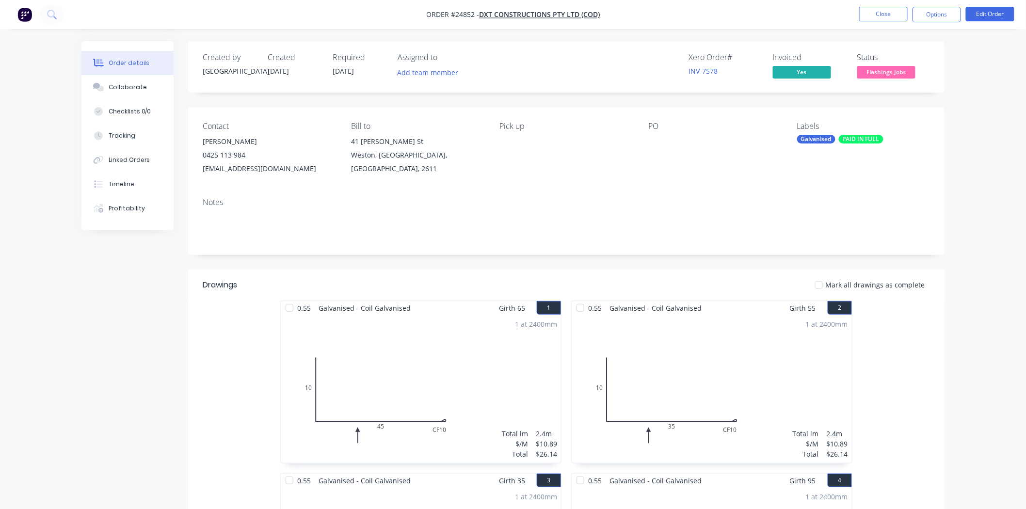
drag, startPoint x: 857, startPoint y: 43, endPoint x: 864, endPoint y: 22, distance: 21.6
click at [857, 41] on div "Created by Dallas Created [DATE] Required [DATE] Assigned to Add team member Xe…" at bounding box center [566, 66] width 756 height 51
click at [869, 11] on button "Close" at bounding box center [883, 14] width 48 height 15
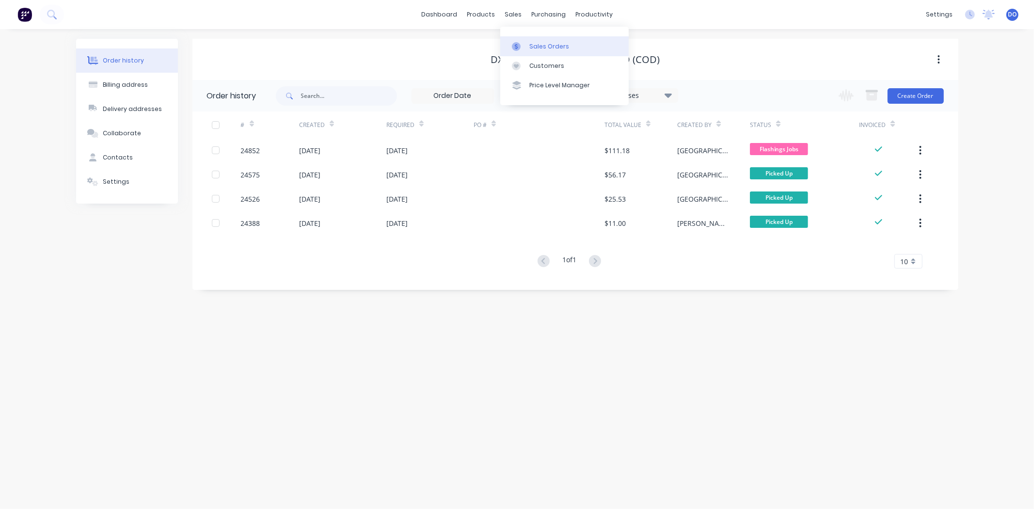
click at [546, 49] on div "Sales Orders" at bounding box center [549, 46] width 40 height 9
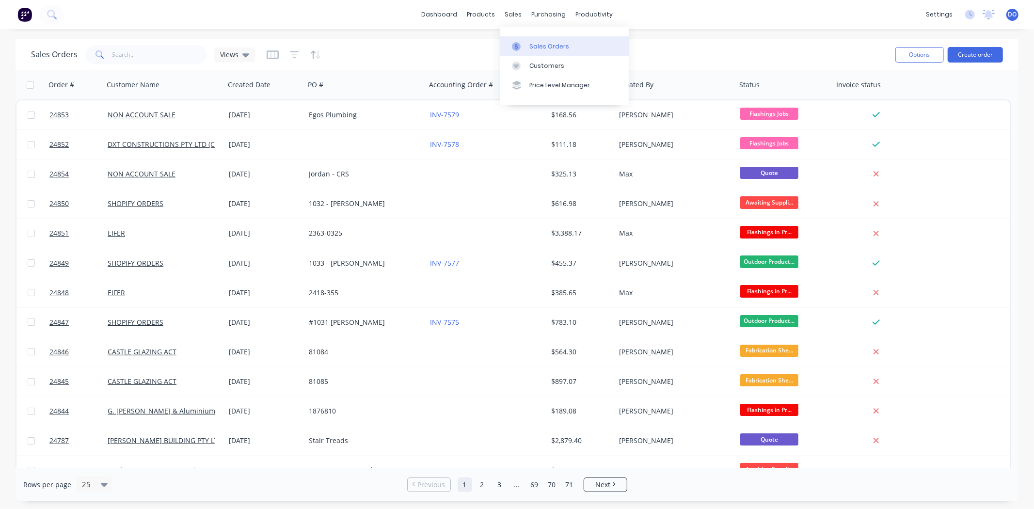
click at [536, 39] on link "Sales Orders" at bounding box center [564, 45] width 128 height 19
click at [138, 52] on input "text" at bounding box center [159, 54] width 95 height 19
click at [152, 54] on input "text" at bounding box center [159, 54] width 95 height 19
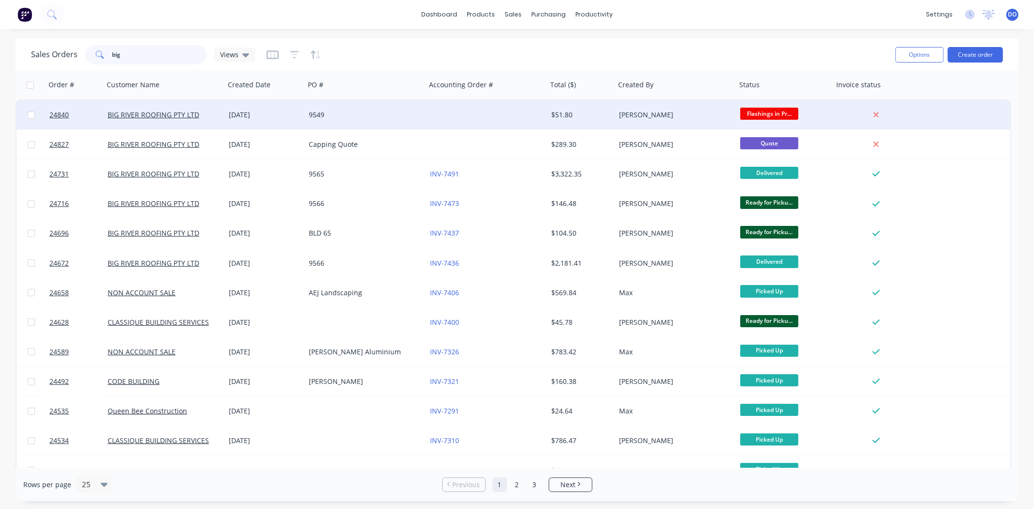
type input "big"
click at [348, 119] on div "9549" at bounding box center [365, 114] width 121 height 29
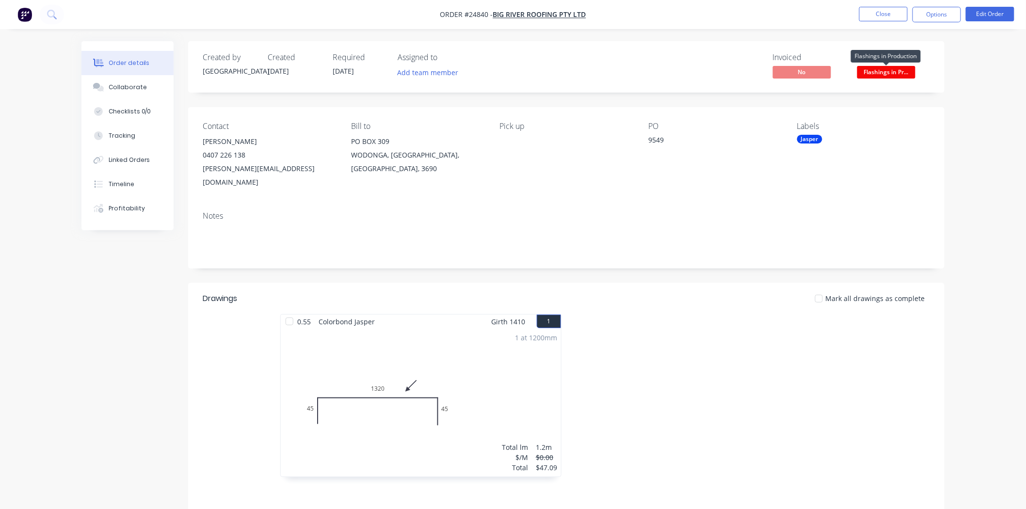
click at [901, 71] on span "Flashings in Pr..." at bounding box center [886, 72] width 58 height 12
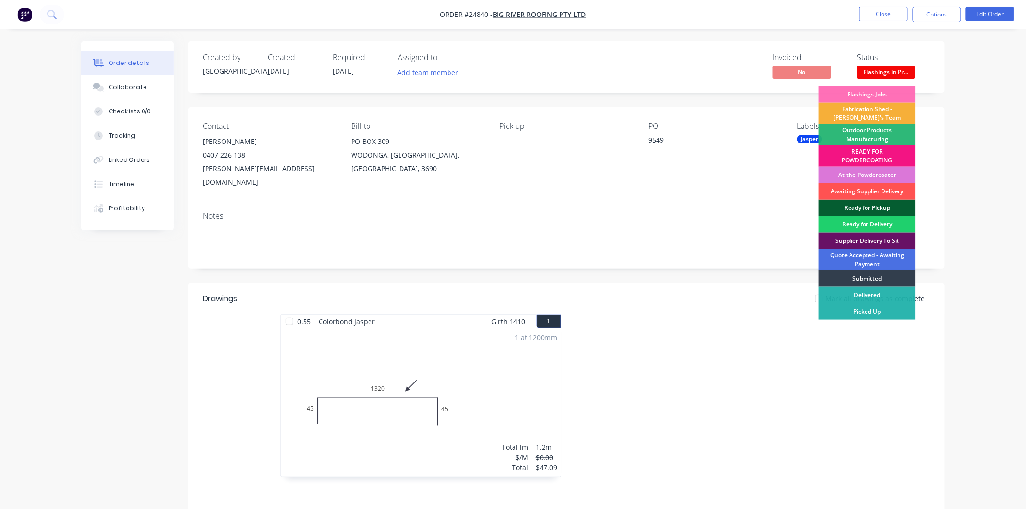
click at [861, 206] on div "Ready for Pickup" at bounding box center [867, 208] width 97 height 16
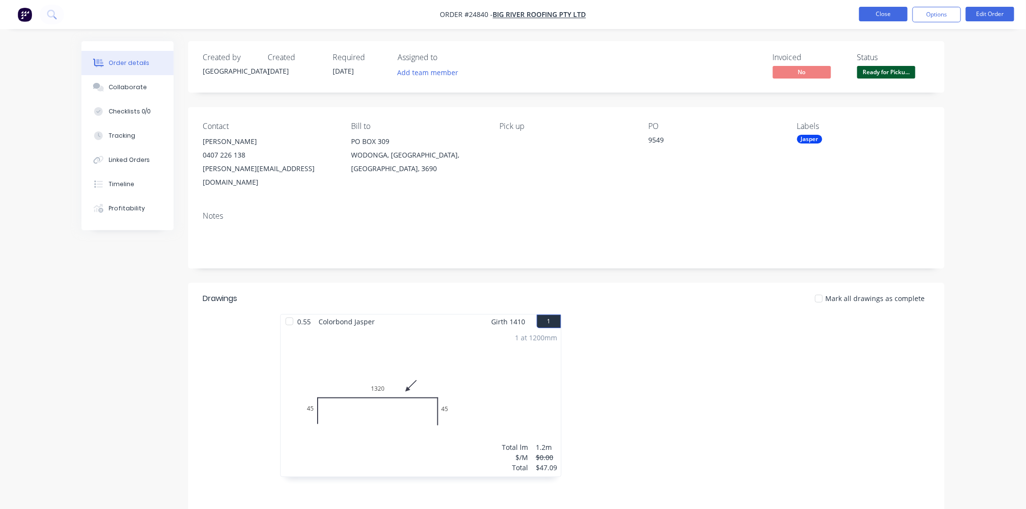
click at [868, 17] on button "Close" at bounding box center [883, 14] width 48 height 15
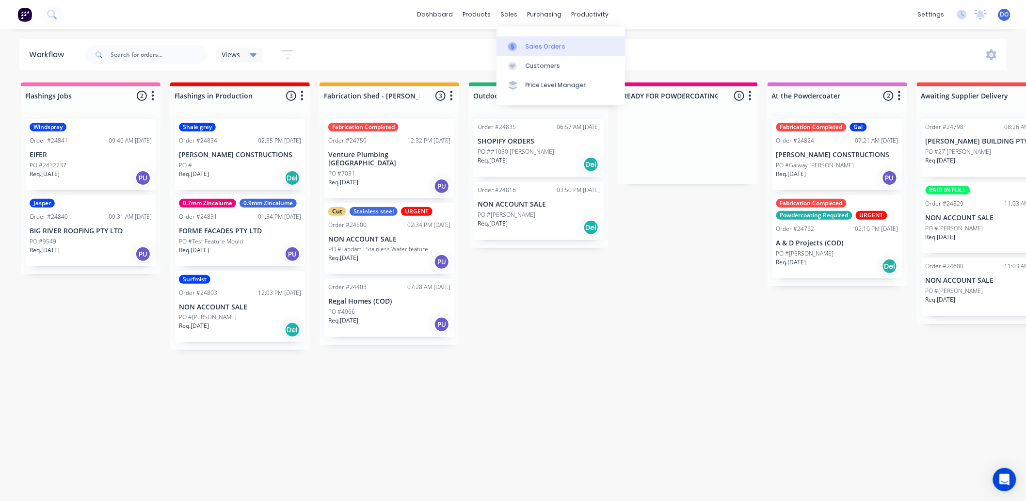
click at [525, 49] on link "Sales Orders" at bounding box center [560, 45] width 128 height 19
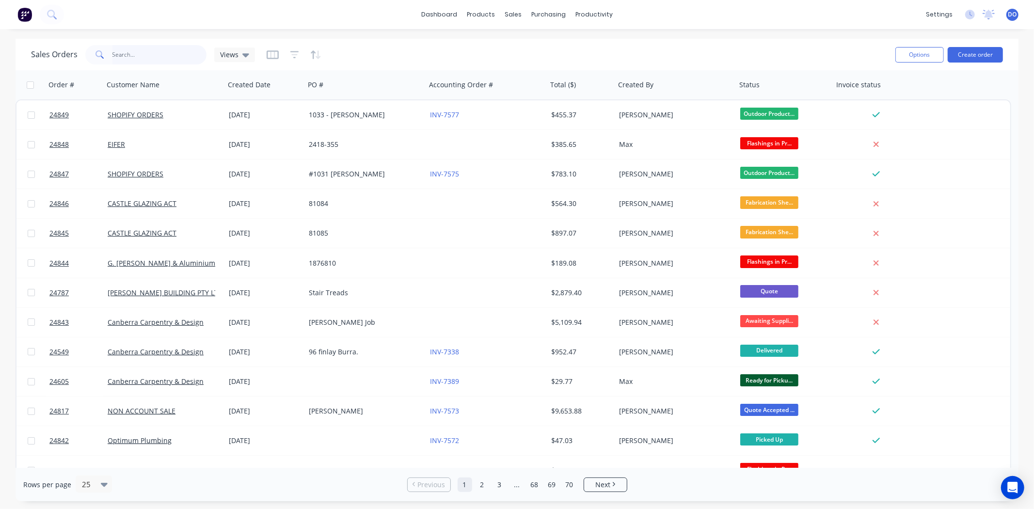
click at [113, 55] on input "text" at bounding box center [159, 54] width 95 height 19
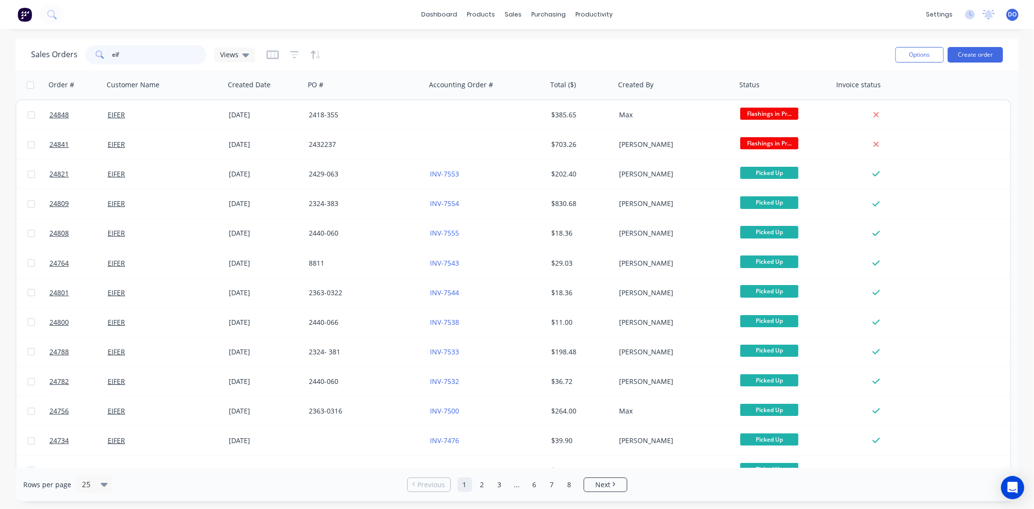
type input "eif"
click at [967, 51] on button "Create order" at bounding box center [975, 55] width 55 height 16
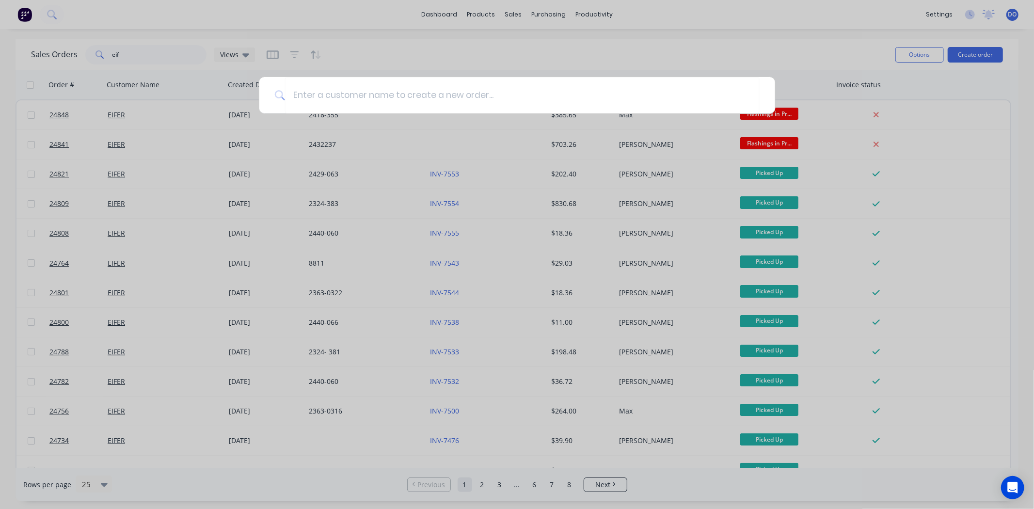
click at [483, 61] on div at bounding box center [517, 254] width 1034 height 509
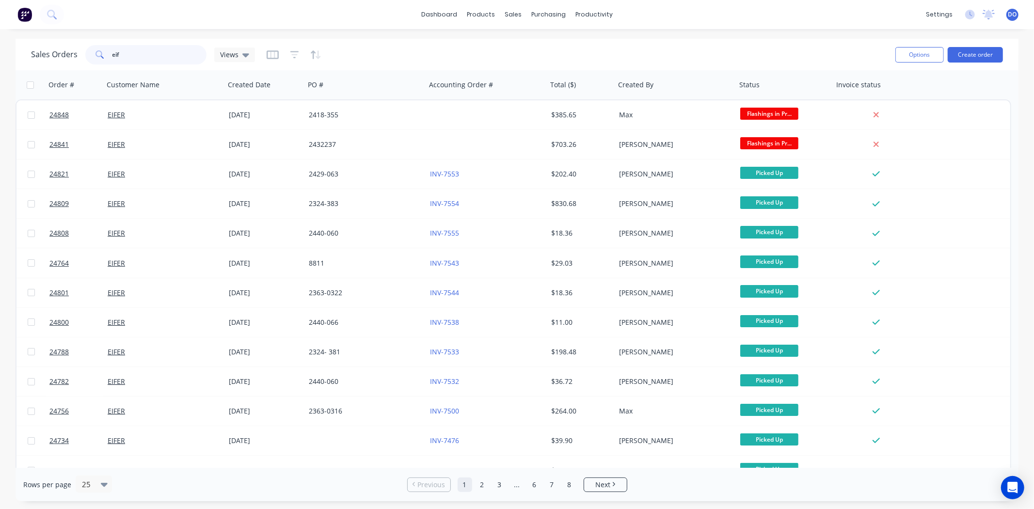
drag, startPoint x: 154, startPoint y: 57, endPoint x: 31, endPoint y: 74, distance: 124.2
click at [31, 74] on div "Sales Orders eif Views Options Create order Order # Customer Name Created Date …" at bounding box center [517, 270] width 1003 height 462
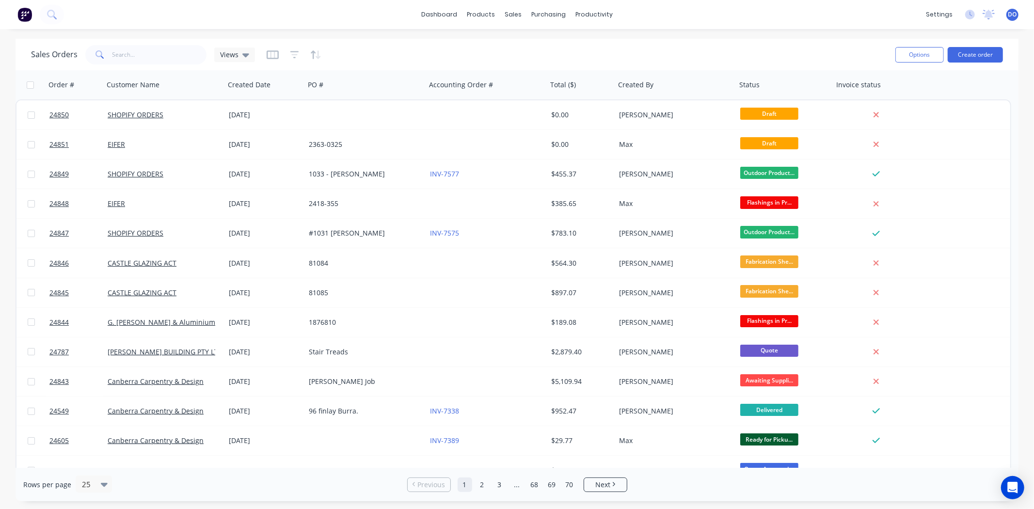
click at [276, 1] on div "dashboard products sales purchasing productivity dashboard products Product Cat…" at bounding box center [517, 14] width 1034 height 29
click at [536, 48] on div "Sales Orders" at bounding box center [549, 46] width 40 height 9
click at [957, 54] on button "Create order" at bounding box center [975, 55] width 55 height 16
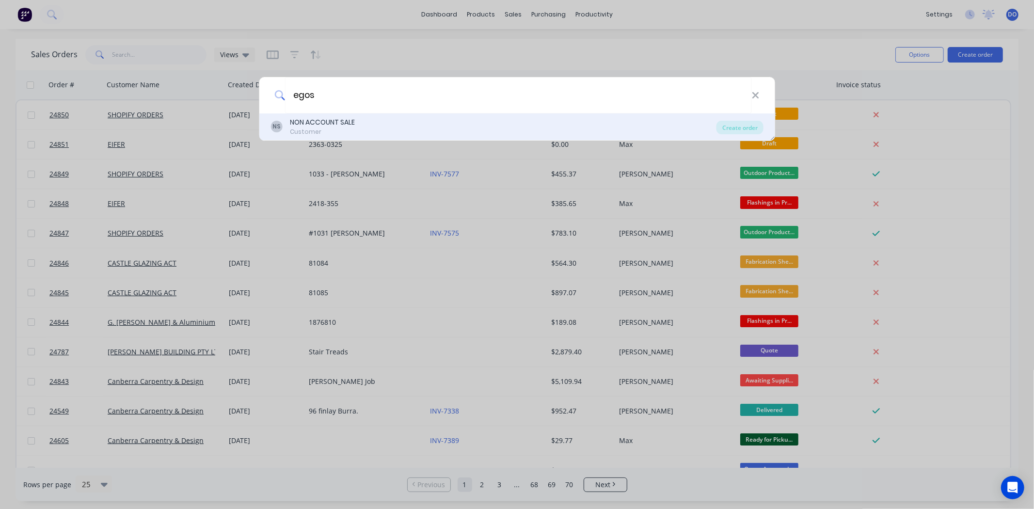
type input "egos"
click at [366, 117] on div "NS NON ACCOUNT SALE Customer" at bounding box center [493, 126] width 446 height 19
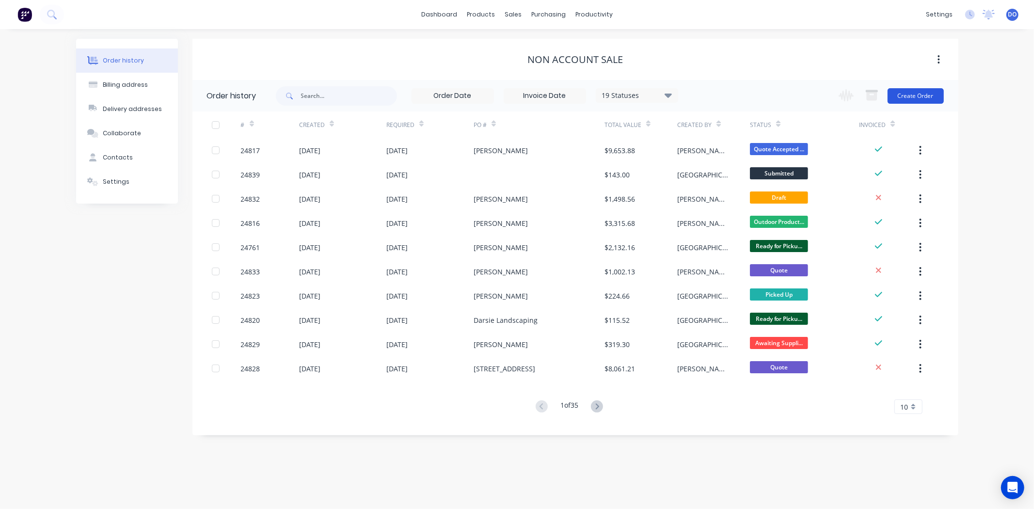
click at [914, 99] on button "Create Order" at bounding box center [916, 96] width 56 height 16
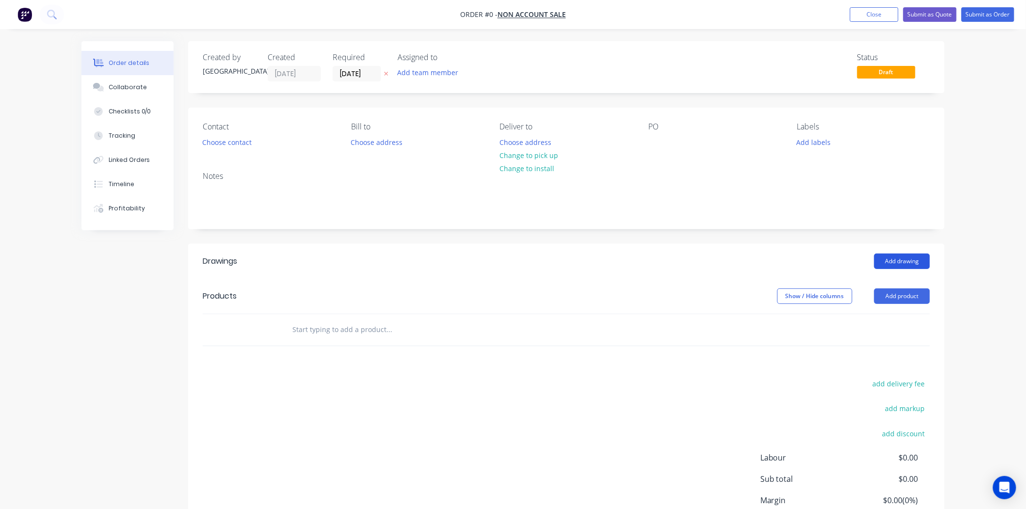
click at [904, 260] on button "Add drawing" at bounding box center [902, 262] width 56 height 16
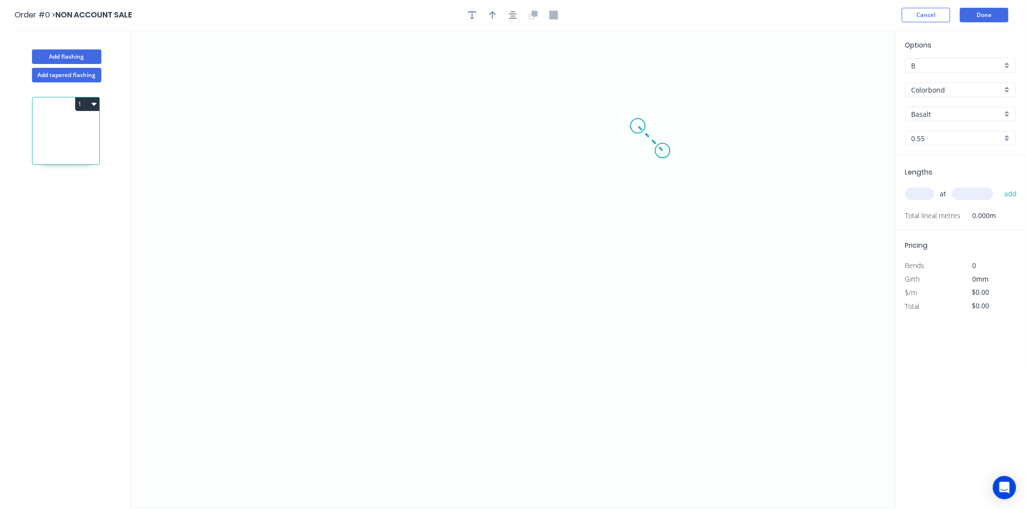
drag, startPoint x: 663, startPoint y: 151, endPoint x: 638, endPoint y: 127, distance: 34.3
click at [638, 127] on icon "0" at bounding box center [513, 269] width 764 height 479
click at [317, 115] on icon "0 ?" at bounding box center [513, 269] width 764 height 479
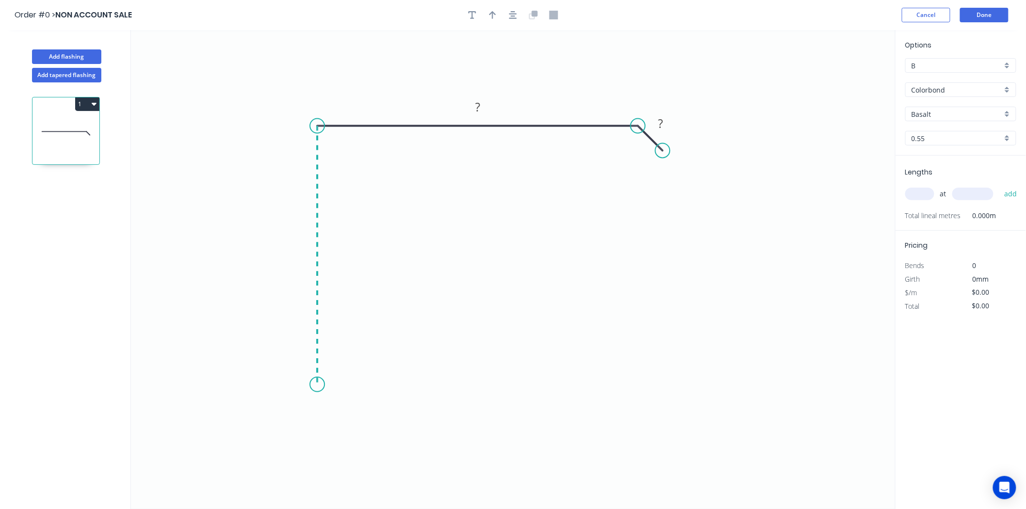
click at [311, 385] on icon "0 ? ?" at bounding box center [513, 269] width 764 height 479
click at [341, 406] on icon "0 ? ? ?" at bounding box center [513, 269] width 764 height 479
click at [327, 403] on rect at bounding box center [318, 403] width 19 height 14
click at [483, 100] on rect at bounding box center [478, 106] width 32 height 19
click at [482, 103] on rect at bounding box center [477, 108] width 19 height 14
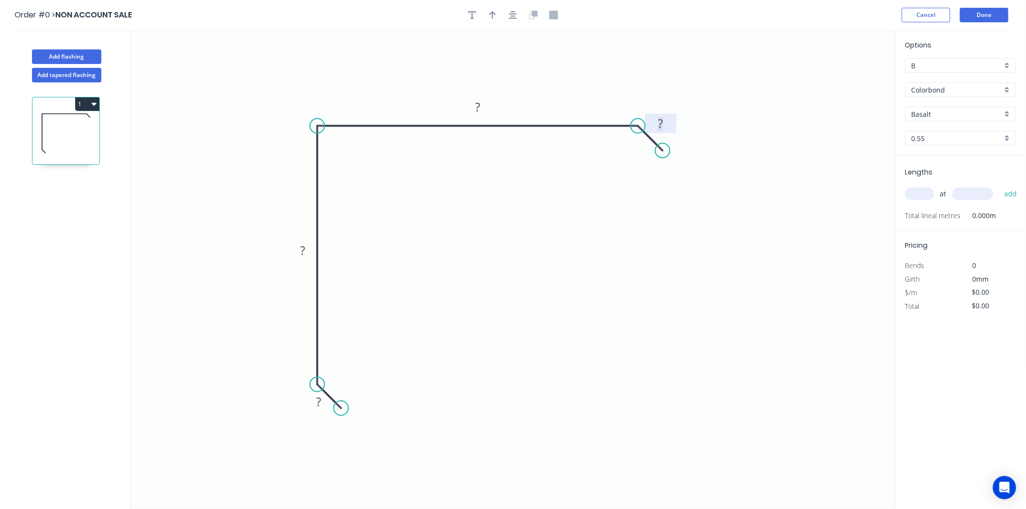
click at [653, 127] on rect at bounding box center [660, 124] width 19 height 14
click at [500, 18] on div at bounding box center [513, 15] width 102 height 15
type input "$22.59"
click at [498, 20] on div at bounding box center [513, 15] width 102 height 15
drag, startPoint x: 494, startPoint y: 16, endPoint x: 521, endPoint y: 17, distance: 26.7
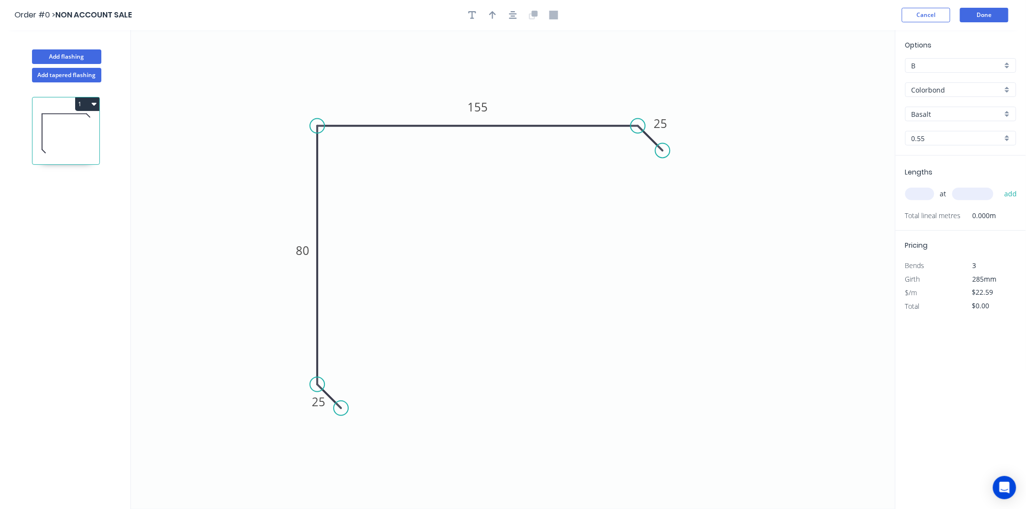
click at [493, 16] on icon "button" at bounding box center [492, 15] width 7 height 9
click at [388, 89] on icon at bounding box center [392, 73] width 9 height 31
click at [958, 116] on input "Basalt" at bounding box center [956, 114] width 91 height 10
click at [953, 219] on div "Monument" at bounding box center [961, 222] width 110 height 17
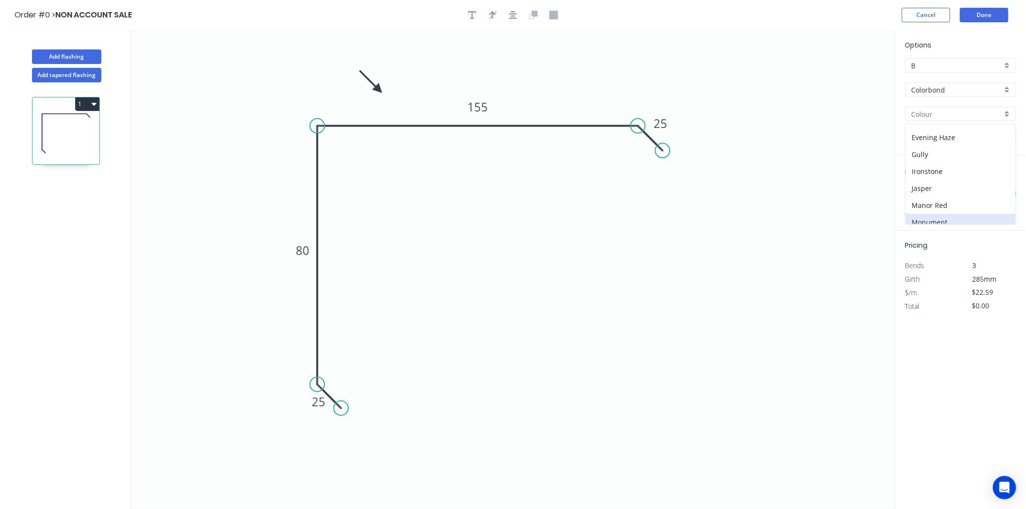
type input "Monument"
click at [928, 191] on input "text" at bounding box center [919, 194] width 29 height 13
type input "1"
type input "5950"
click at [999, 186] on button "add" at bounding box center [1010, 194] width 23 height 16
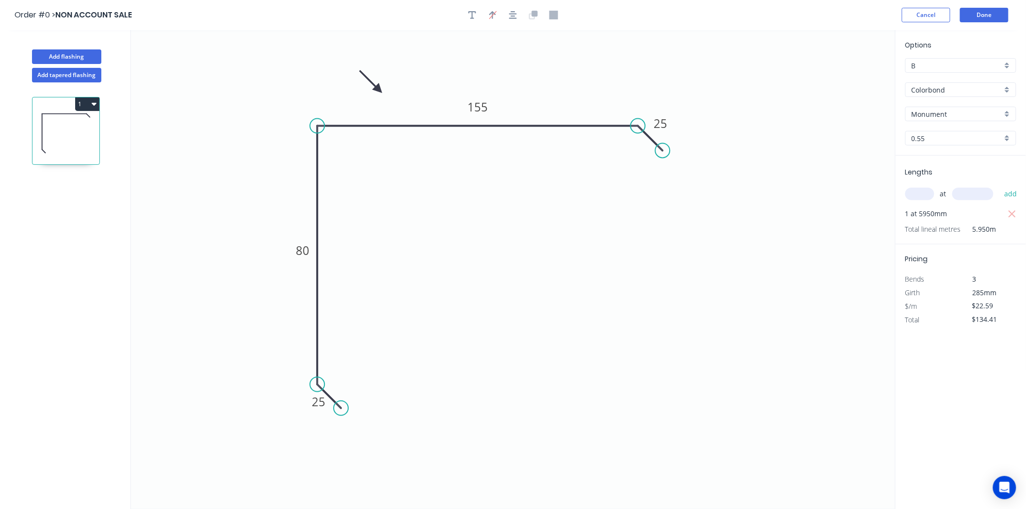
click at [84, 99] on button "1" at bounding box center [87, 104] width 24 height 14
click at [48, 128] on div "Duplicate" at bounding box center [53, 128] width 75 height 14
type input "$0.00"
click at [309, 255] on rect at bounding box center [302, 251] width 19 height 14
type input "$27.20"
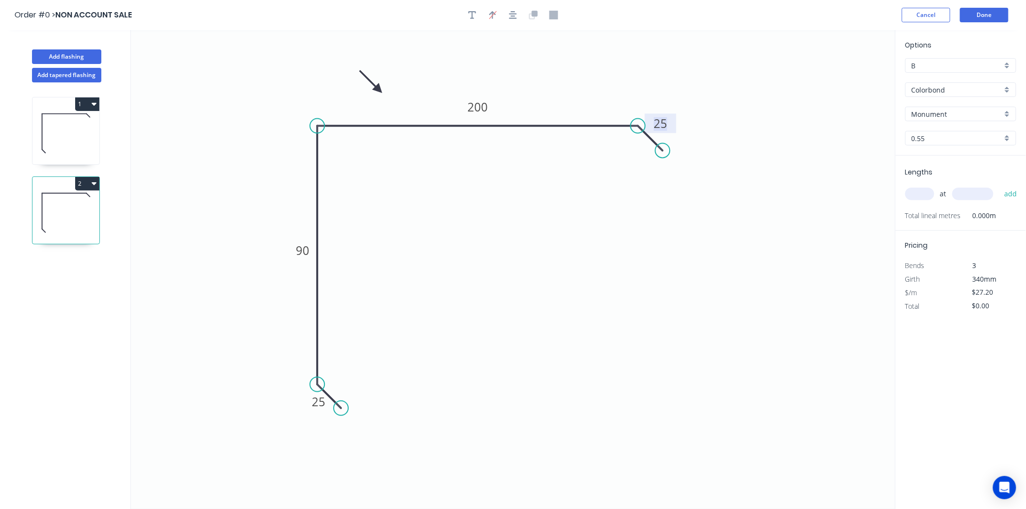
click at [929, 191] on input "text" at bounding box center [919, 194] width 29 height 13
type input "1"
type input "1900"
click at [999, 186] on button "add" at bounding box center [1010, 194] width 23 height 16
type input "$51.68"
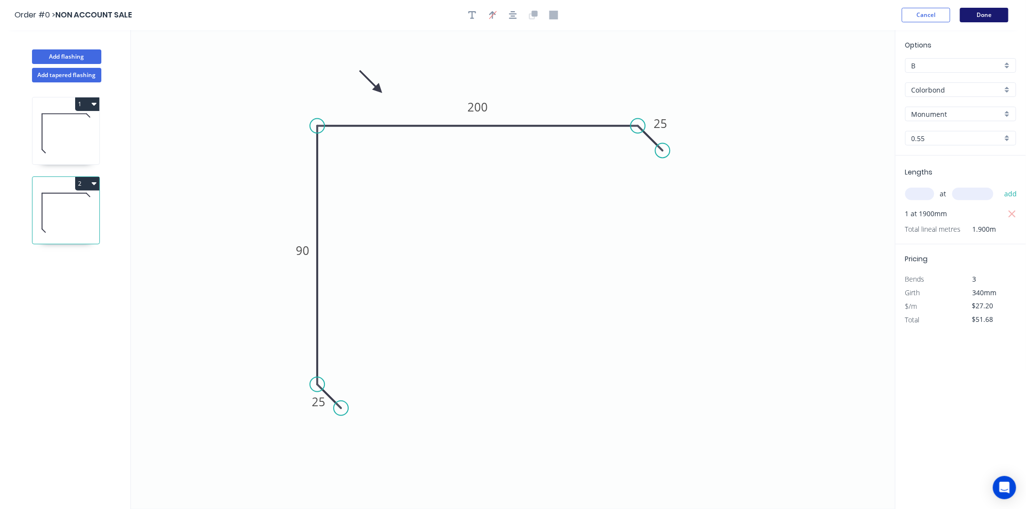
click at [976, 18] on button "Done" at bounding box center [984, 15] width 48 height 15
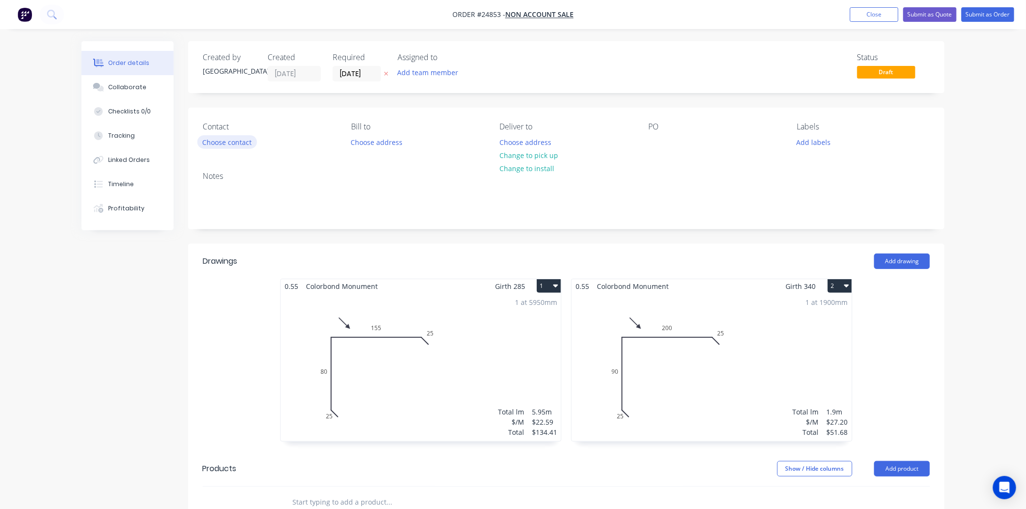
click at [239, 138] on button "Choose contact" at bounding box center [227, 141] width 60 height 13
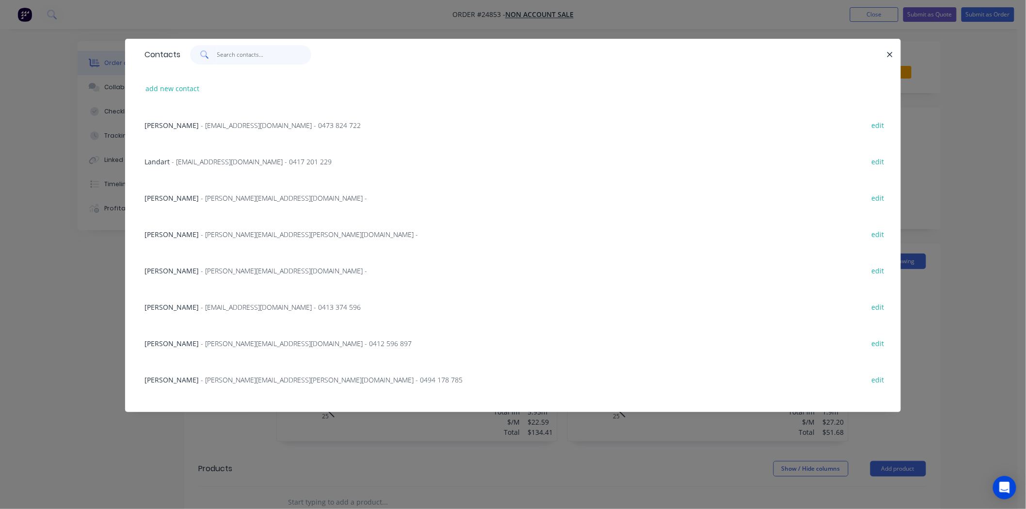
click at [231, 60] on input "text" at bounding box center [264, 54] width 95 height 19
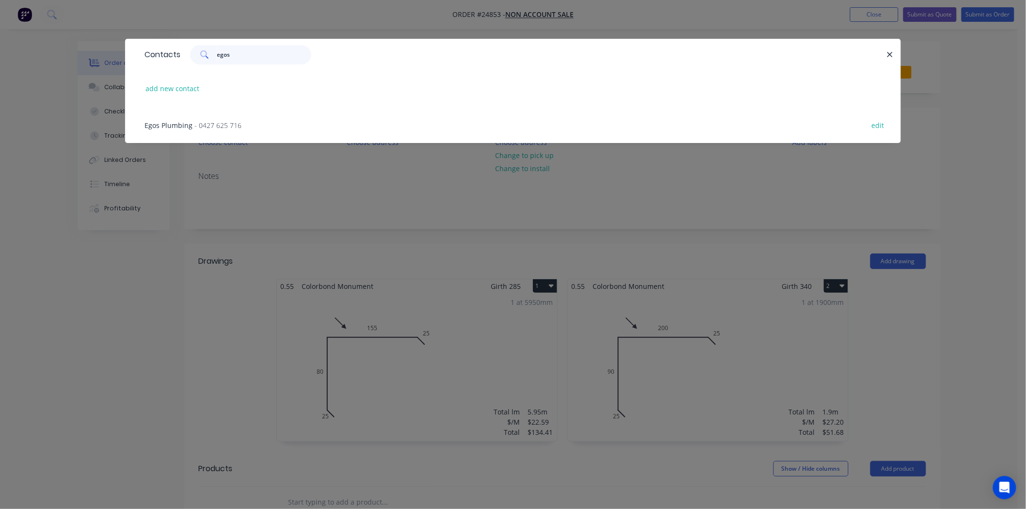
type input "egos"
click at [166, 124] on span "Egos Plumbing" at bounding box center [168, 125] width 48 height 9
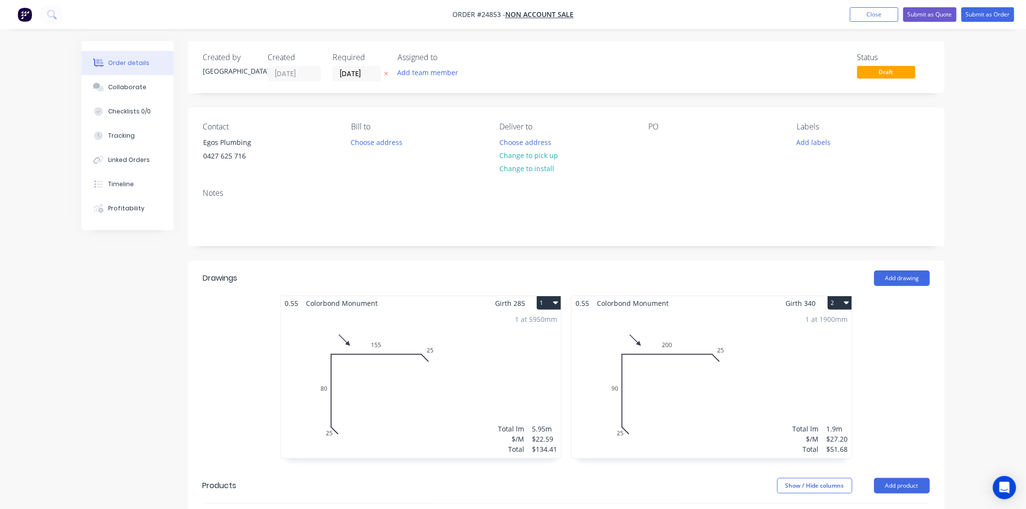
click at [651, 365] on div "1 at 1900mm Total lm $/M Total 1.9m $27.20 $51.68" at bounding box center [712, 384] width 280 height 148
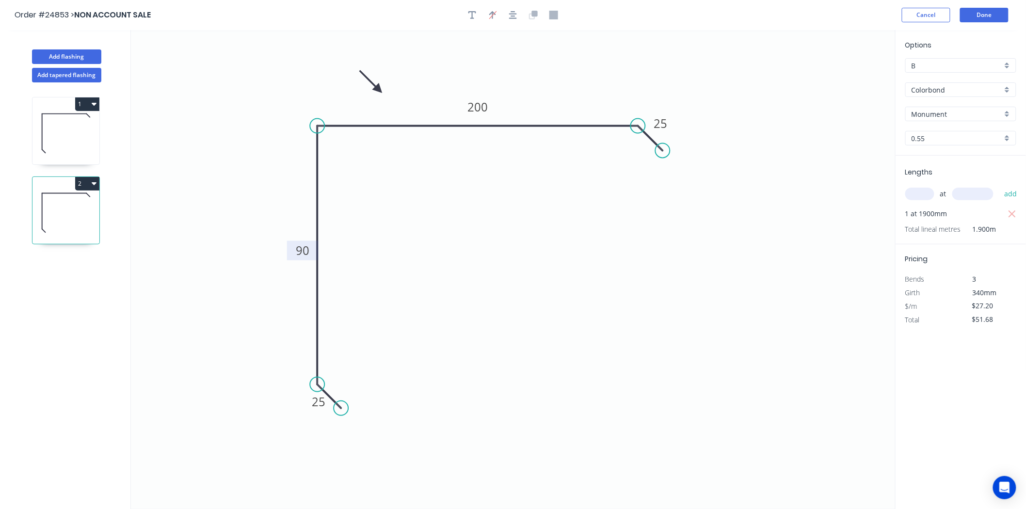
click at [302, 257] on tspan "90" at bounding box center [303, 250] width 14 height 16
click at [468, 220] on icon "0 25 80 200 25" at bounding box center [513, 269] width 764 height 479
click at [999, 15] on button "Done" at bounding box center [984, 15] width 48 height 15
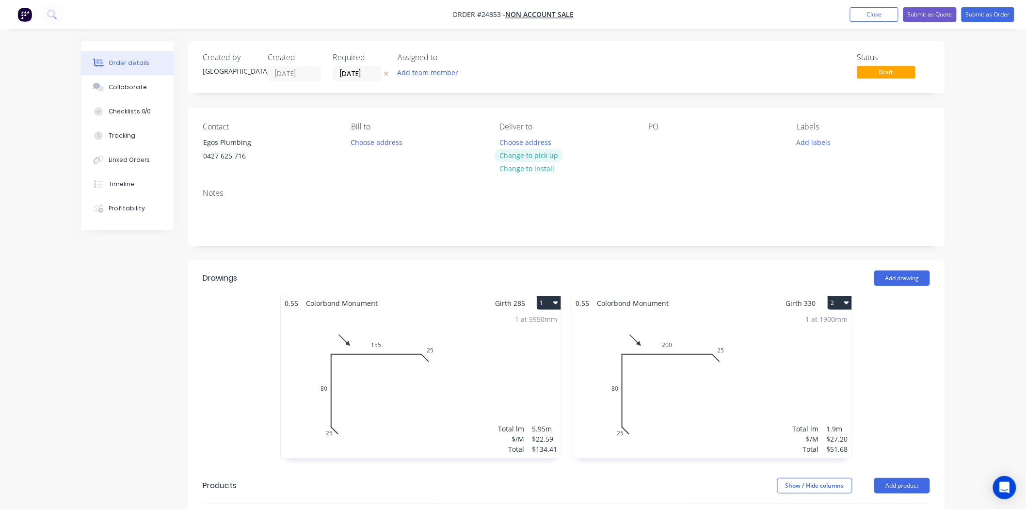
click at [530, 159] on button "Change to pick up" at bounding box center [528, 155] width 69 height 13
click at [651, 135] on div at bounding box center [656, 142] width 16 height 14
click at [993, 13] on button "Submit as Order" at bounding box center [987, 14] width 53 height 15
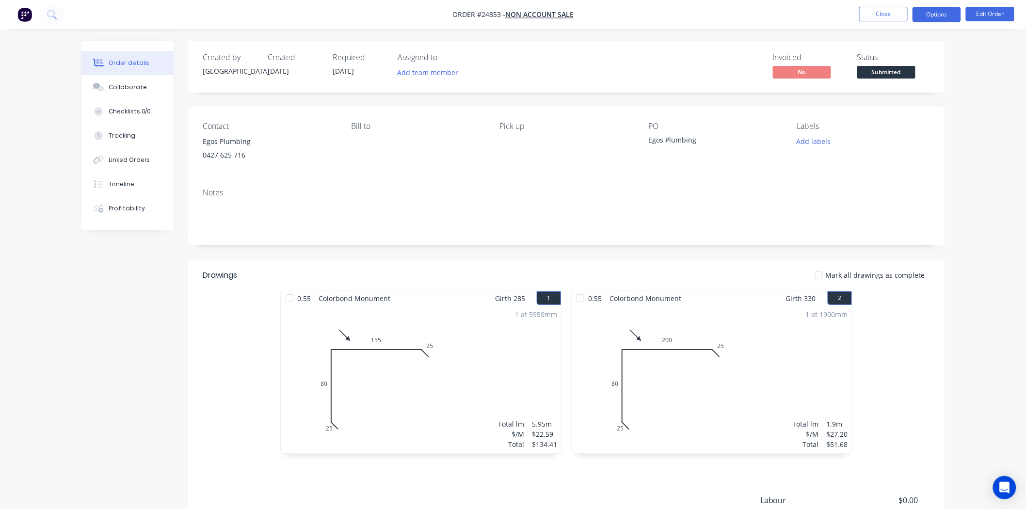
click at [937, 13] on button "Options" at bounding box center [936, 15] width 48 height 16
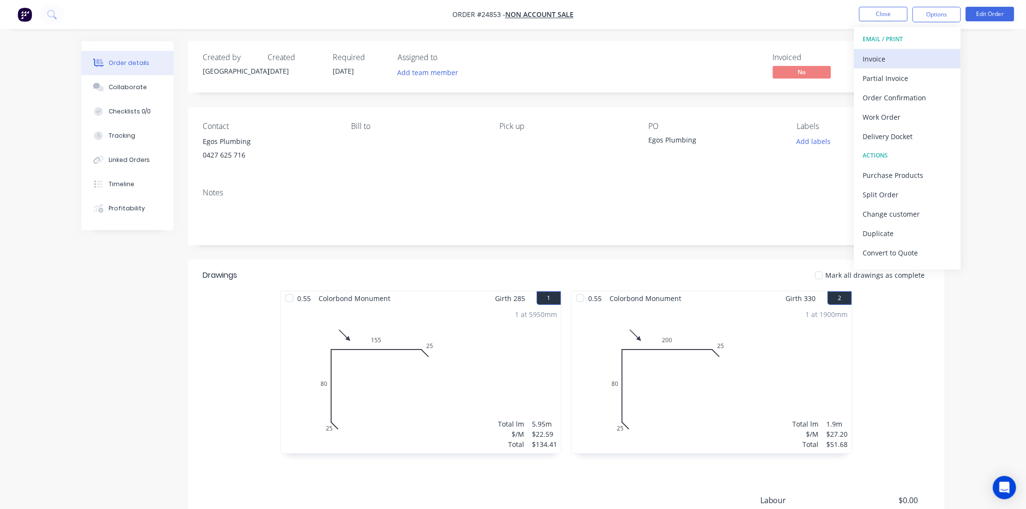
click at [874, 52] on div "Invoice" at bounding box center [907, 59] width 89 height 14
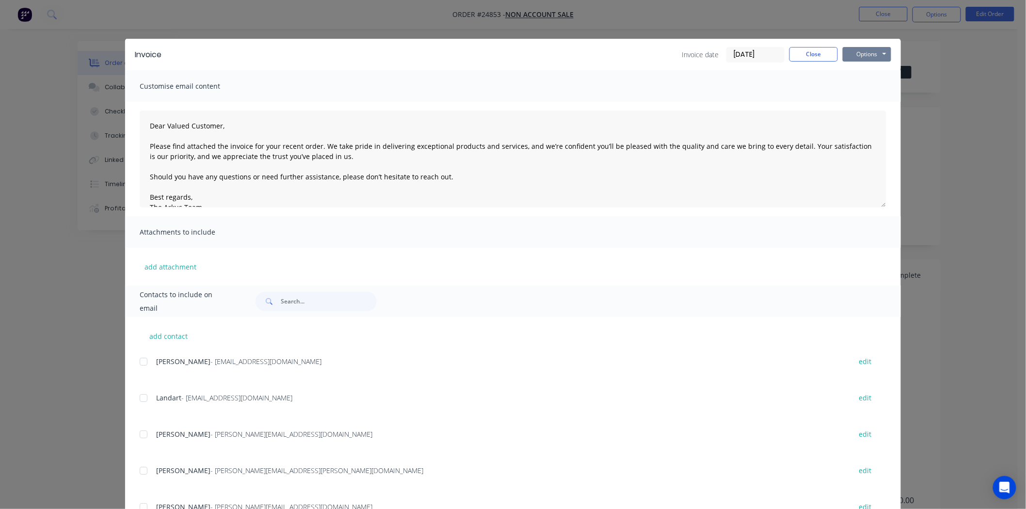
click at [875, 50] on button "Options" at bounding box center [867, 54] width 48 height 15
click at [861, 84] on button "Print" at bounding box center [874, 88] width 62 height 16
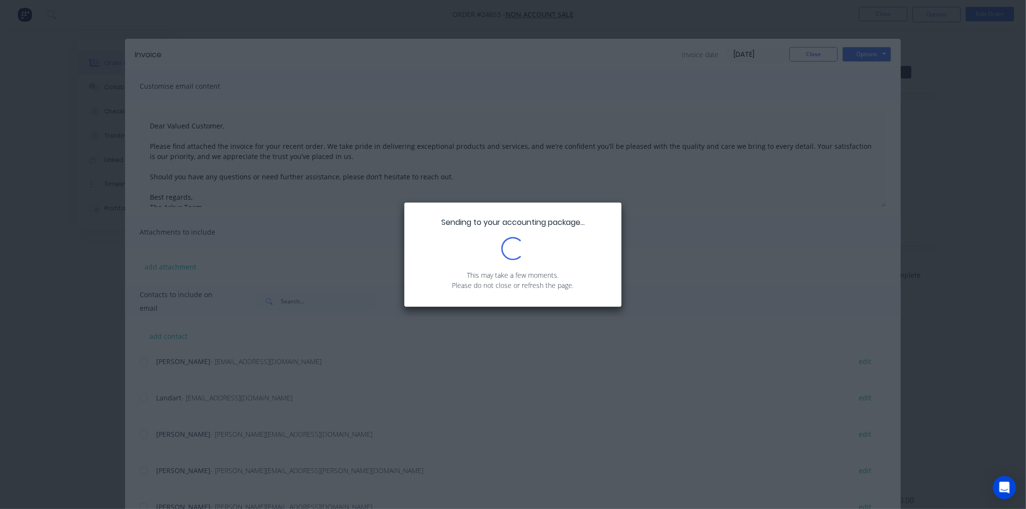
scroll to position [54, 0]
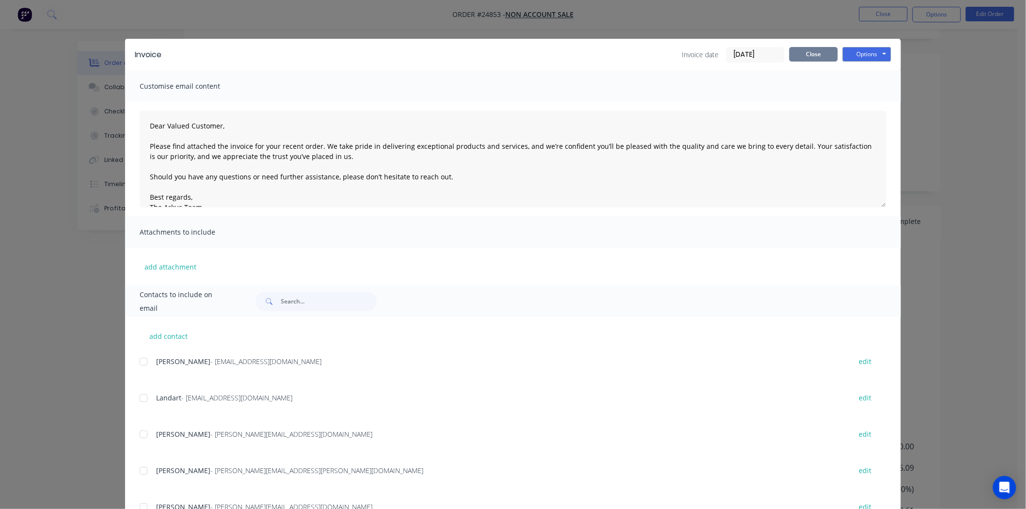
click at [825, 59] on button "Close" at bounding box center [813, 54] width 48 height 15
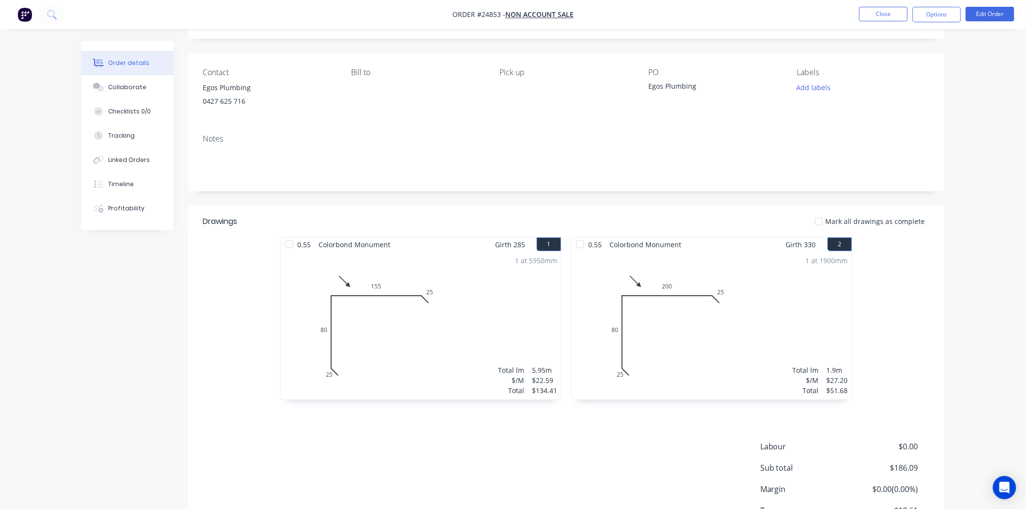
click at [1007, 6] on nav "Order #24853 - NON ACCOUNT SALE Close Options Edit Order" at bounding box center [513, 14] width 1026 height 29
click at [991, 15] on button "Edit Order" at bounding box center [990, 14] width 48 height 15
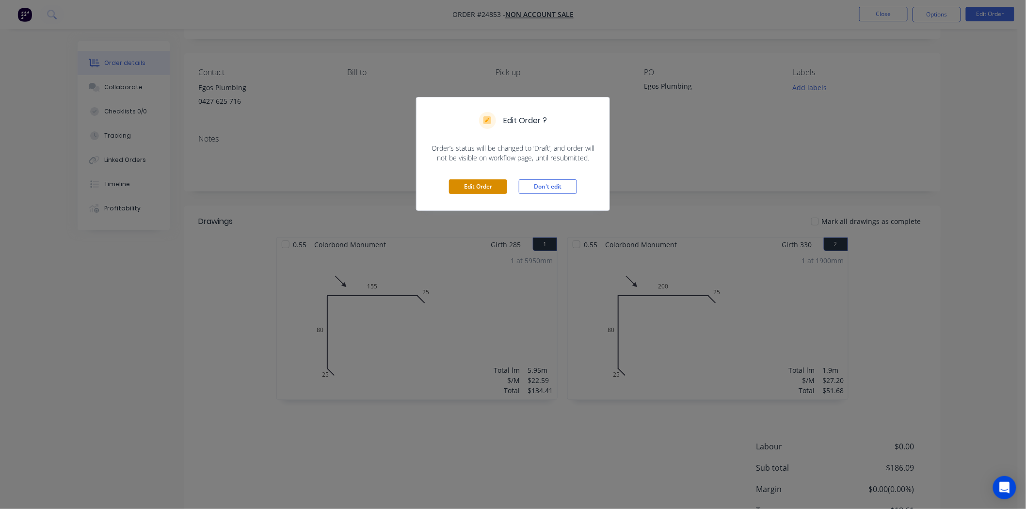
click at [495, 186] on button "Edit Order" at bounding box center [478, 186] width 58 height 15
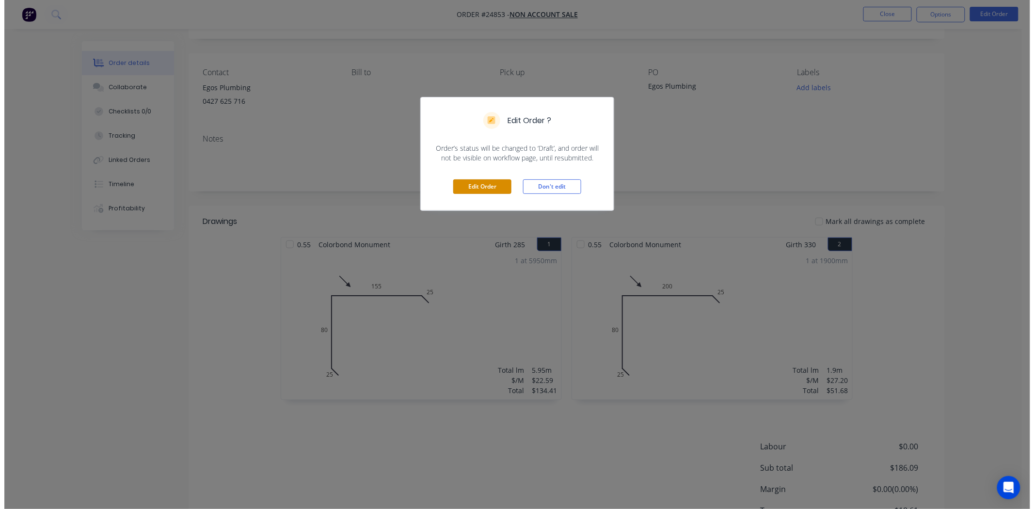
scroll to position [0, 0]
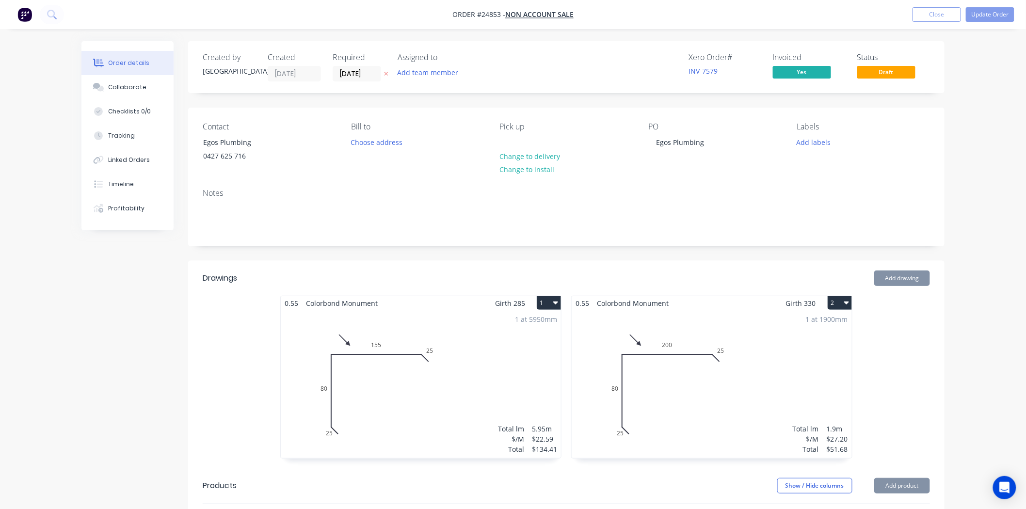
click at [444, 330] on div "1 at 5950mm Total lm $/M Total 5.95m $22.59 $134.41" at bounding box center [421, 384] width 280 height 148
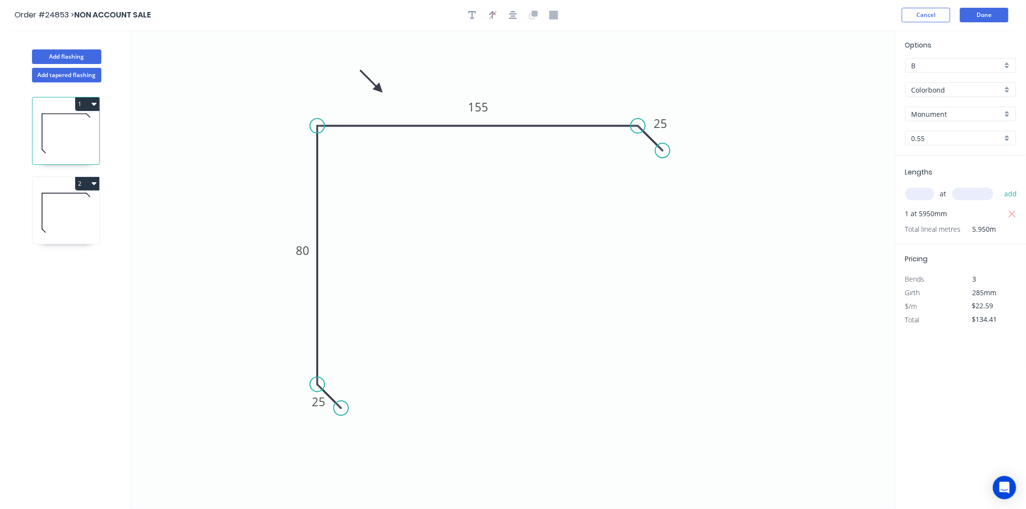
click at [941, 61] on input "B" at bounding box center [956, 66] width 91 height 10
click at [920, 114] on div "C" at bounding box center [961, 118] width 110 height 17
type input "C"
type input "$18.60"
type input "$110.67"
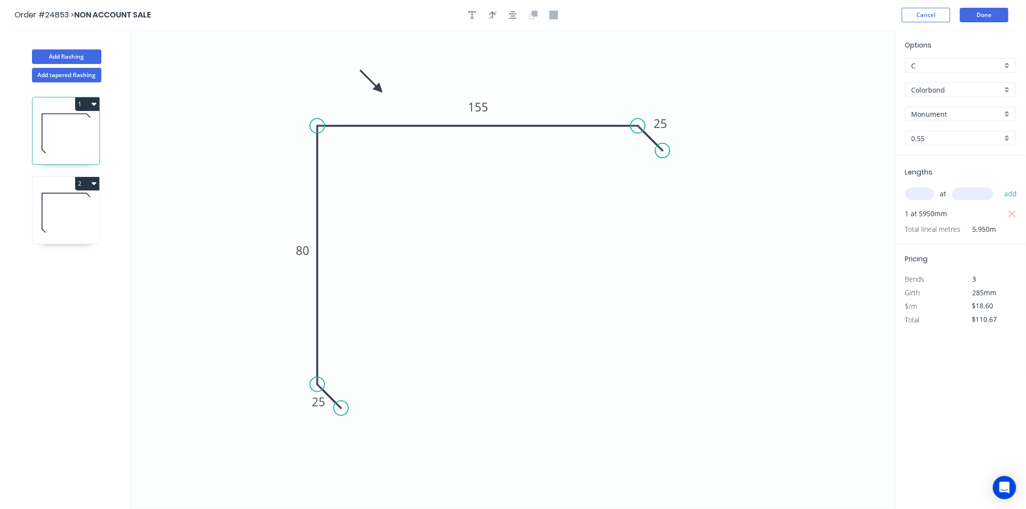
click at [82, 216] on icon at bounding box center [65, 213] width 67 height 62
type input "$27.20"
type input "$51.68"
click at [941, 61] on input "B" at bounding box center [956, 66] width 91 height 10
click at [926, 120] on div "C" at bounding box center [961, 118] width 110 height 17
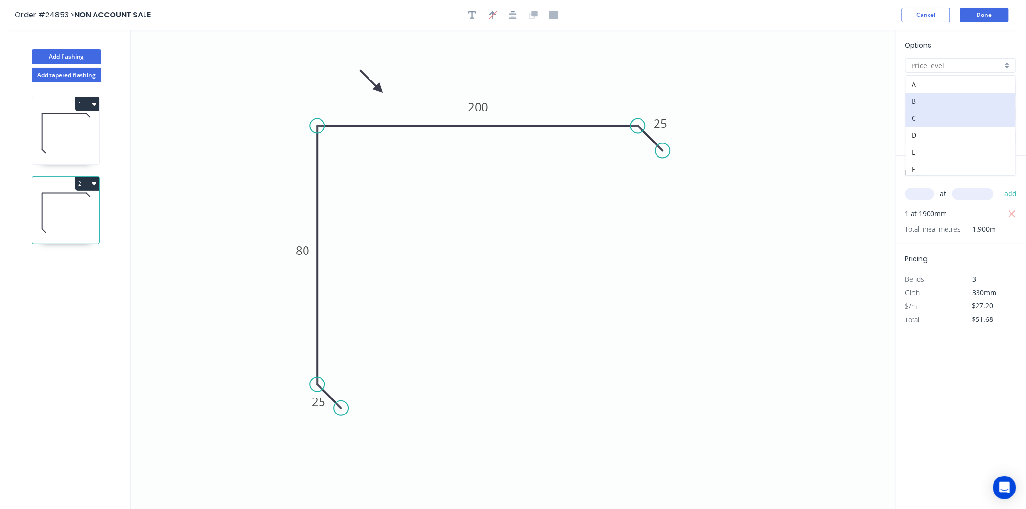
type input "C"
type input "$22.40"
type input "$42.56"
click at [975, 21] on button "Done" at bounding box center [984, 15] width 48 height 15
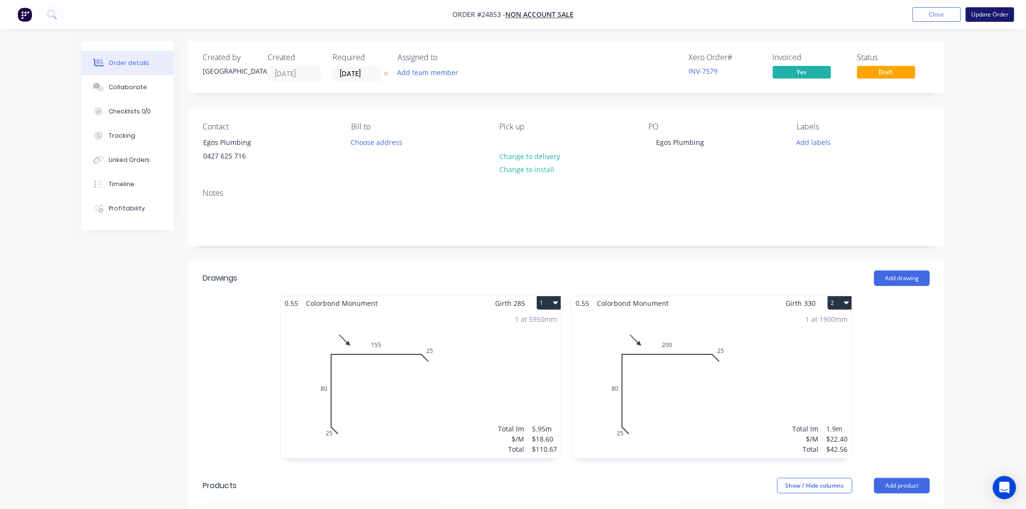
click at [975, 18] on button "Update Order" at bounding box center [990, 14] width 48 height 15
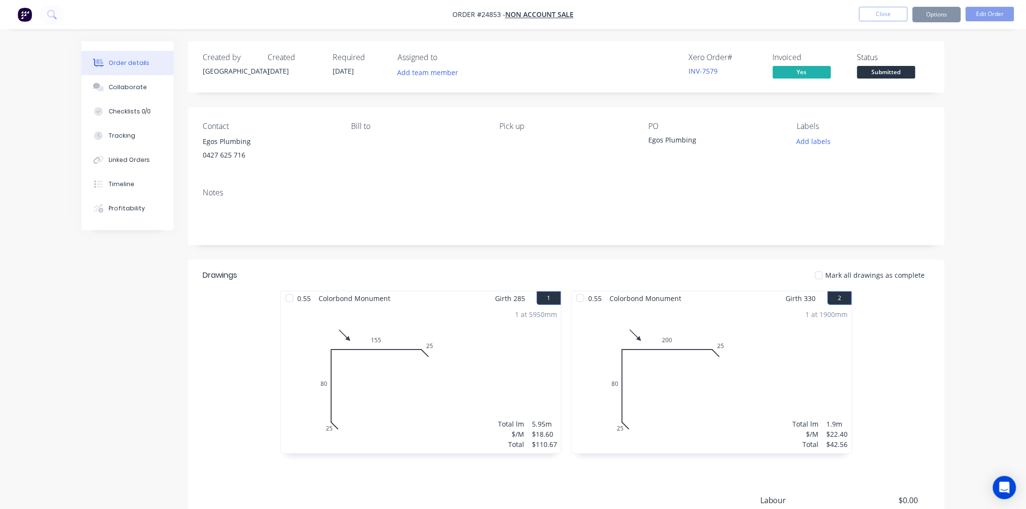
click at [946, 18] on button "Options" at bounding box center [936, 15] width 48 height 16
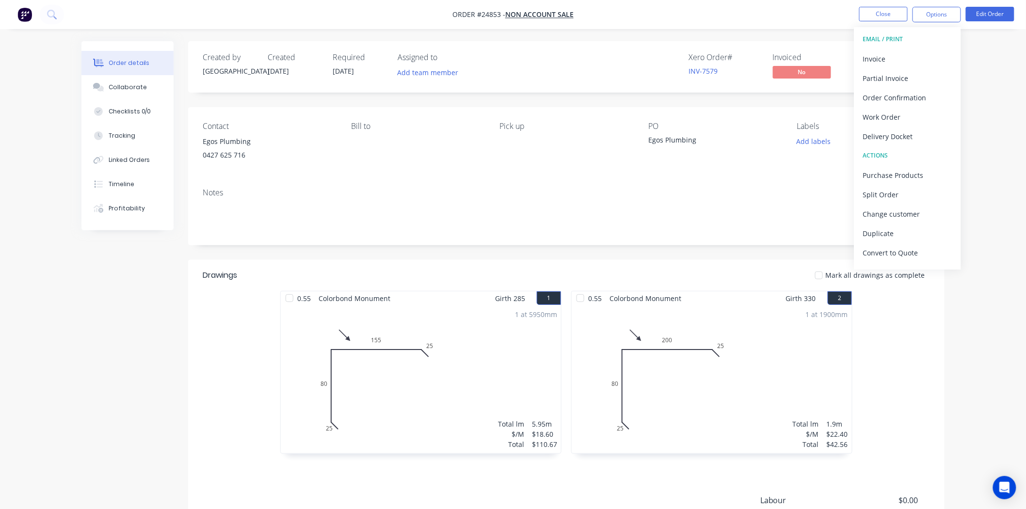
click at [944, 23] on nav "Order #24853 - NON ACCOUNT SALE Close Options EMAIL / PRINT Invoice Partial Inv…" at bounding box center [513, 14] width 1026 height 29
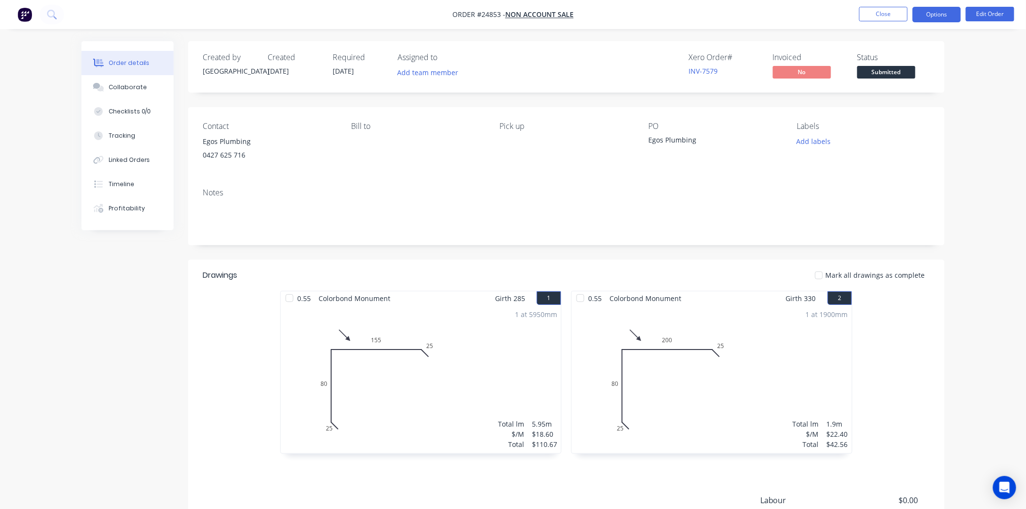
click at [944, 15] on button "Options" at bounding box center [936, 15] width 48 height 16
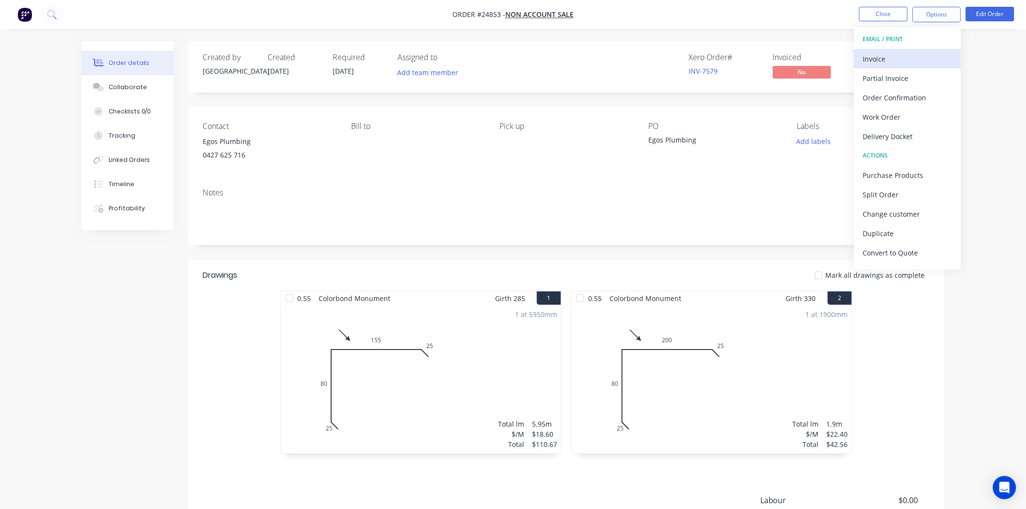
click at [895, 58] on div "Invoice" at bounding box center [907, 59] width 89 height 14
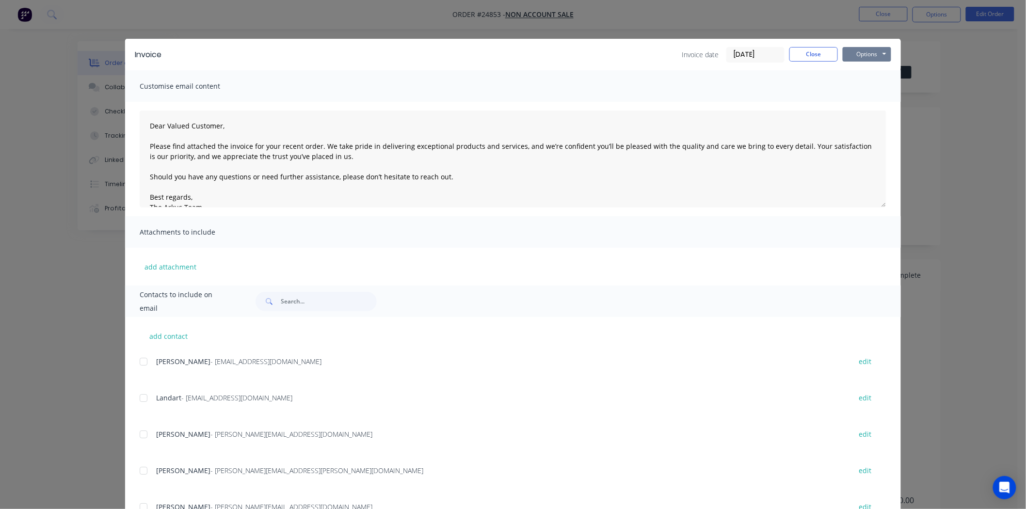
click at [885, 56] on button "Options" at bounding box center [867, 54] width 48 height 15
click at [865, 85] on button "Print" at bounding box center [874, 88] width 62 height 16
click at [823, 55] on button "Close" at bounding box center [813, 54] width 48 height 15
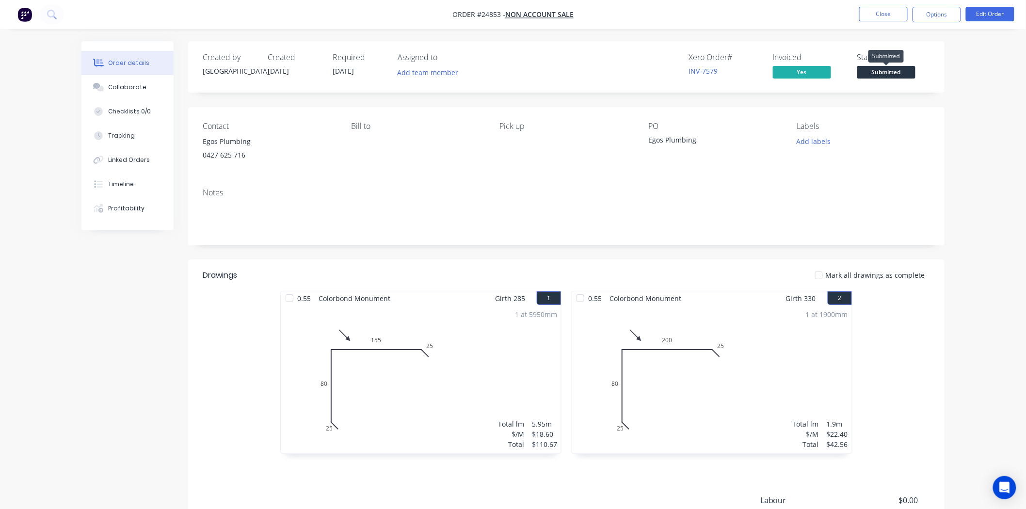
click at [898, 78] on span "Submitted" at bounding box center [886, 72] width 58 height 12
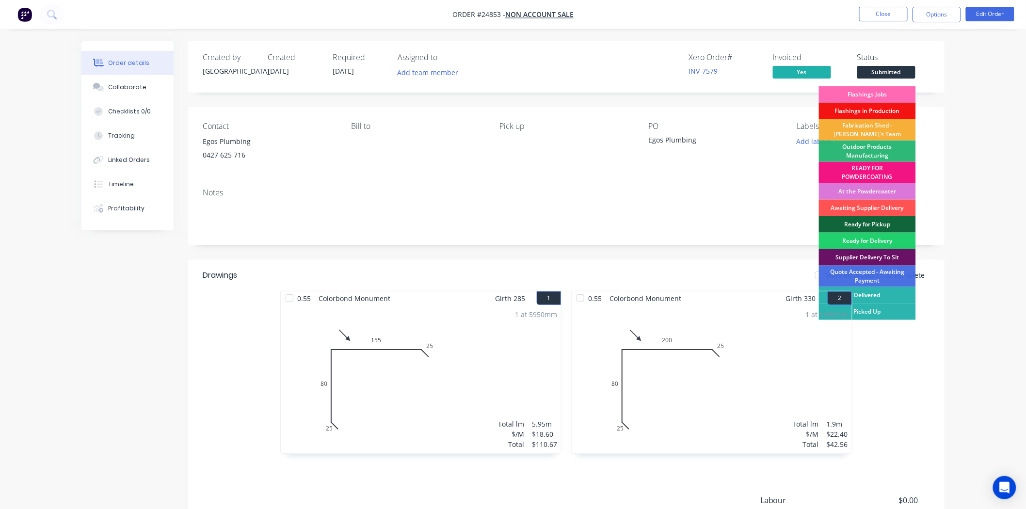
click at [879, 90] on div "Flashings Jobs" at bounding box center [867, 94] width 97 height 16
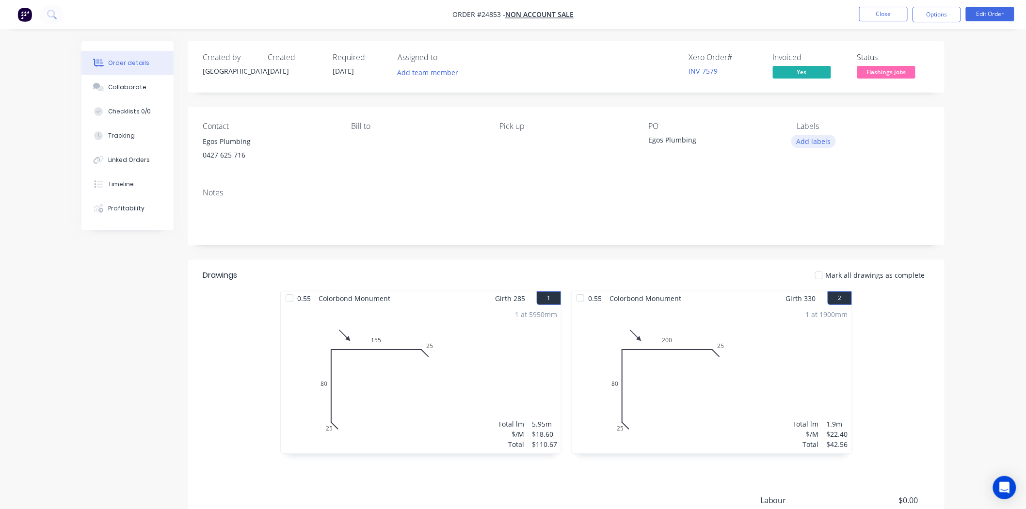
click at [822, 138] on button "Add labels" at bounding box center [813, 141] width 45 height 13
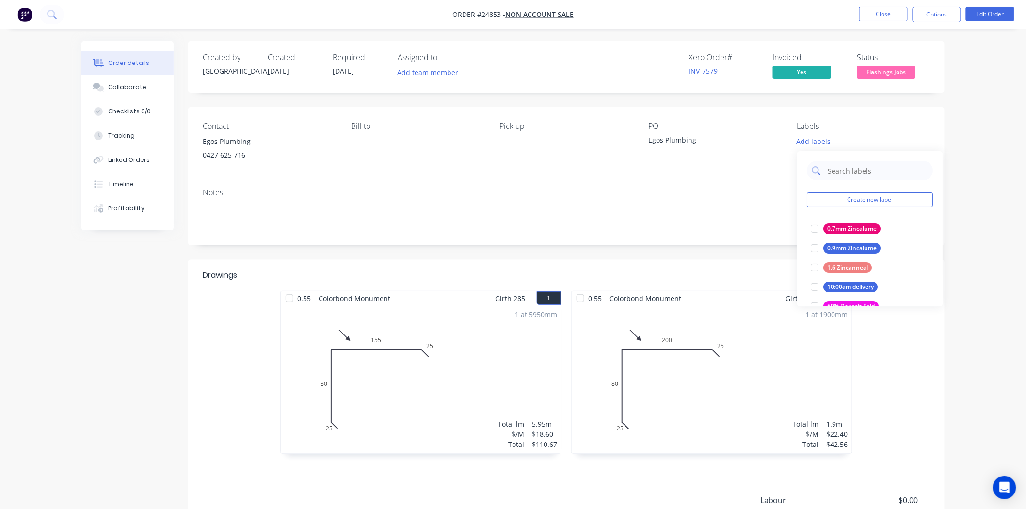
click at [831, 171] on input "text" at bounding box center [877, 170] width 101 height 19
type input "paid"
click at [841, 287] on div "PAID IN FULL" at bounding box center [845, 287] width 45 height 11
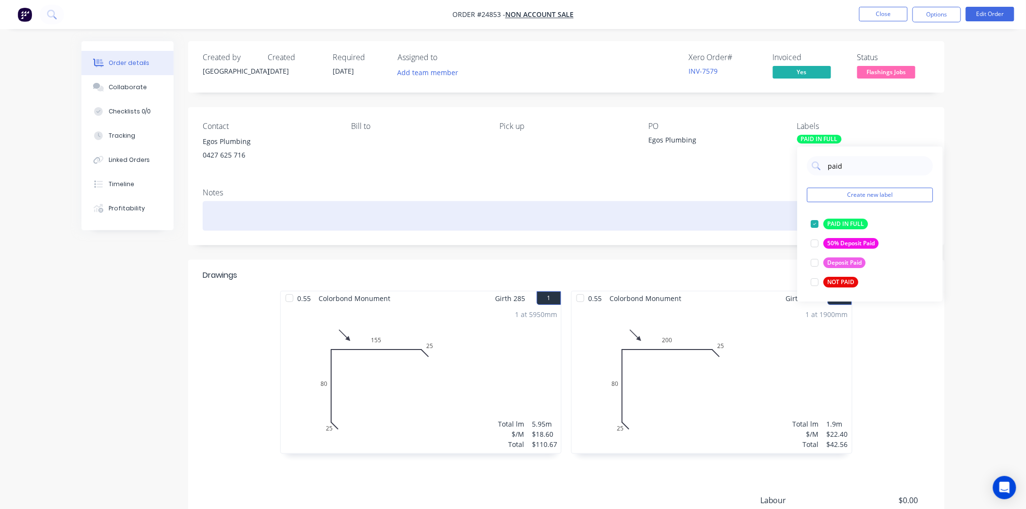
click at [669, 215] on div at bounding box center [566, 216] width 727 height 30
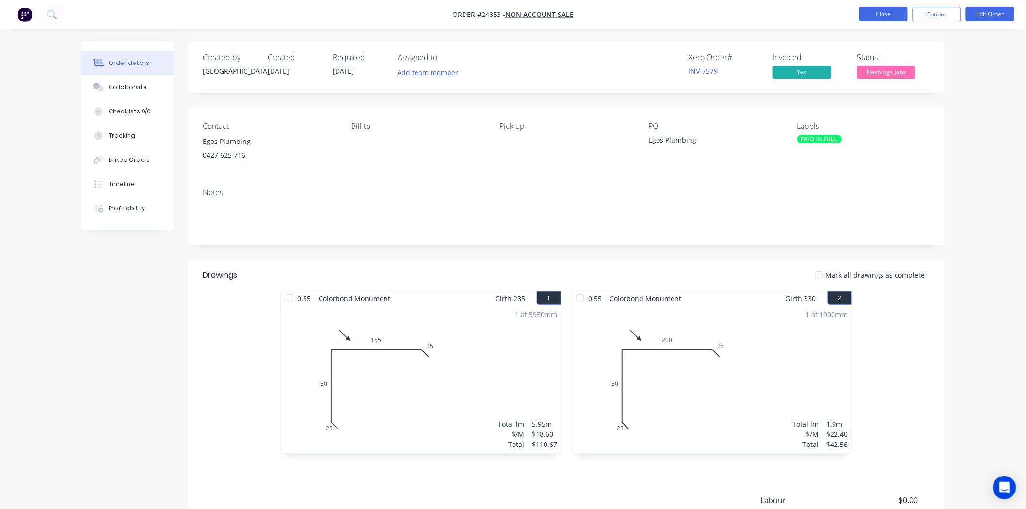
click at [885, 10] on button "Close" at bounding box center [883, 14] width 48 height 15
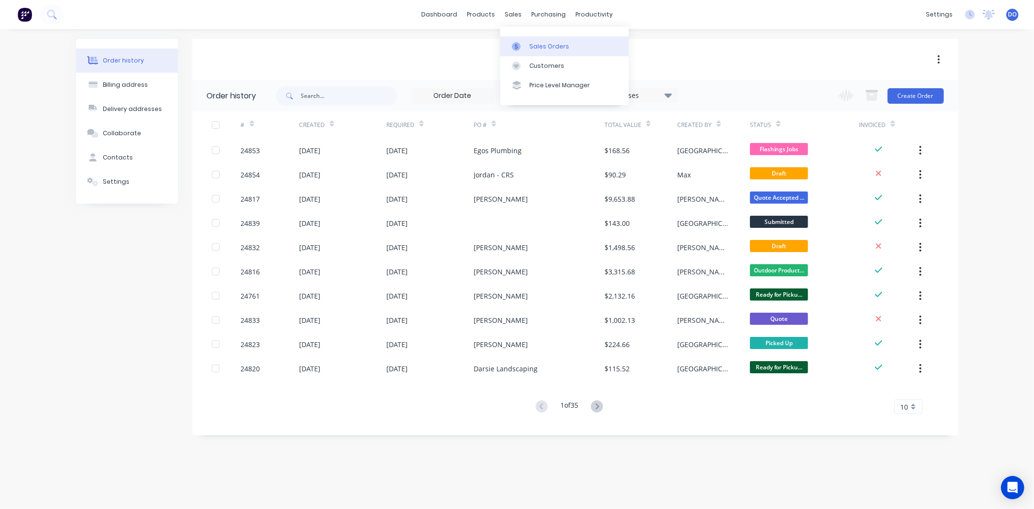
click at [531, 46] on div "Sales Orders" at bounding box center [549, 46] width 40 height 9
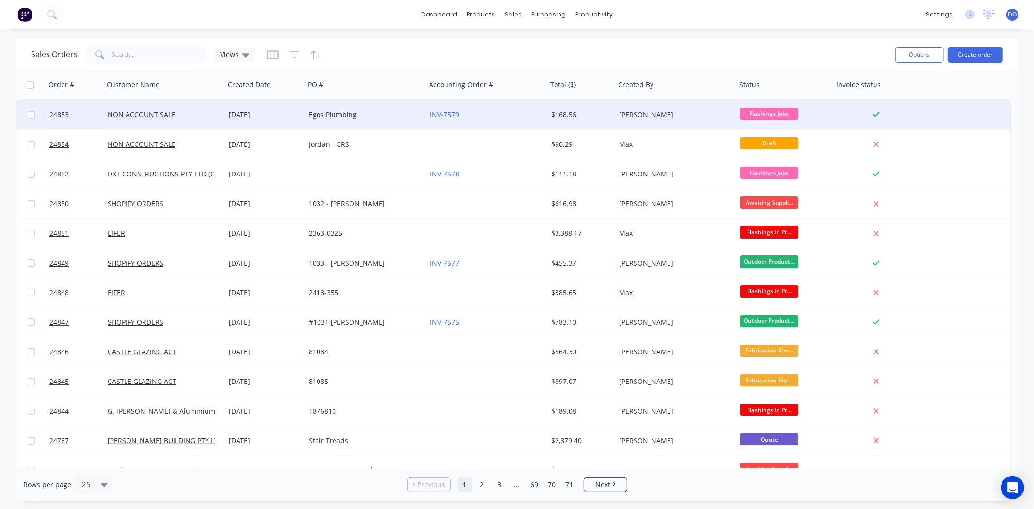
click at [305, 121] on div "Egos Plumbing" at bounding box center [365, 114] width 121 height 29
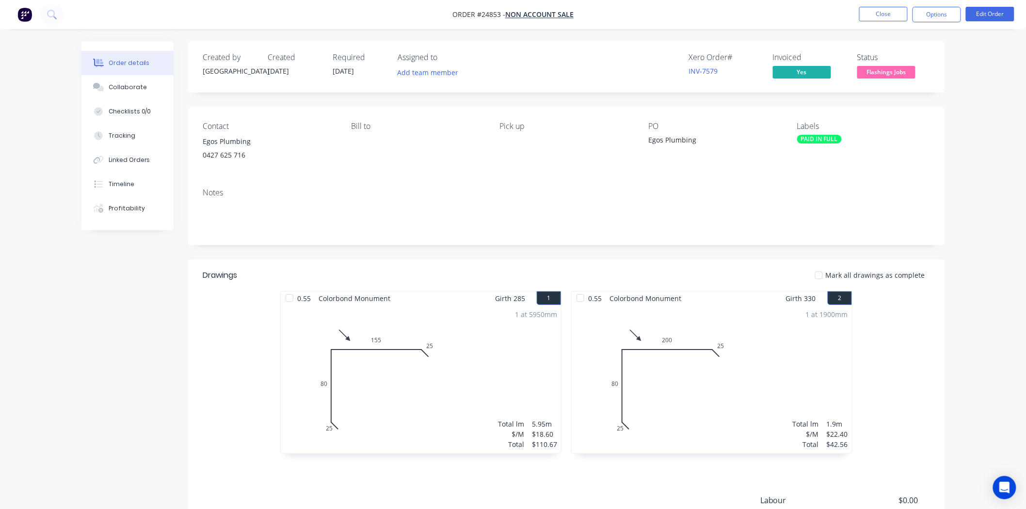
click at [820, 140] on div "PAID IN FULL" at bounding box center [819, 139] width 45 height 9
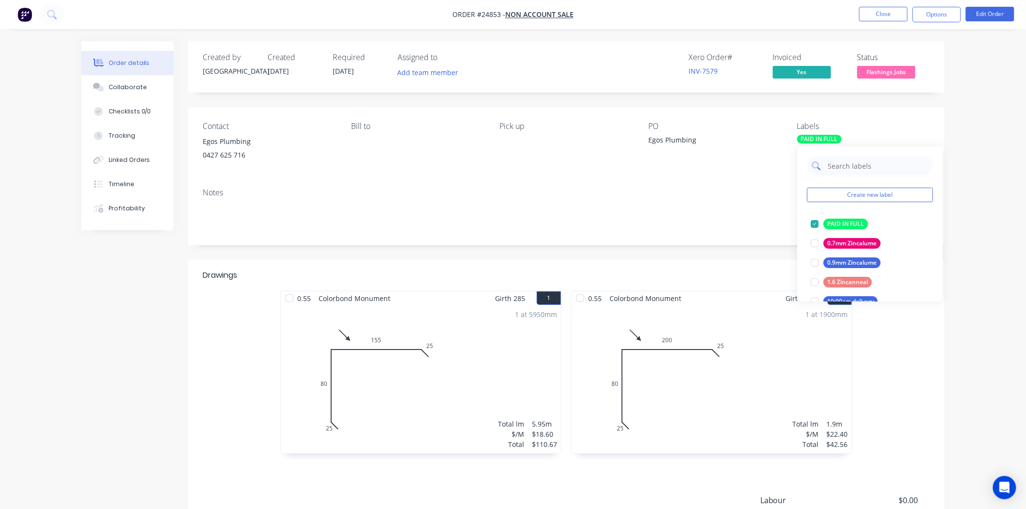
click at [828, 173] on input "text" at bounding box center [877, 165] width 101 height 19
type input "mon"
click at [834, 259] on div "Monument" at bounding box center [842, 262] width 39 height 11
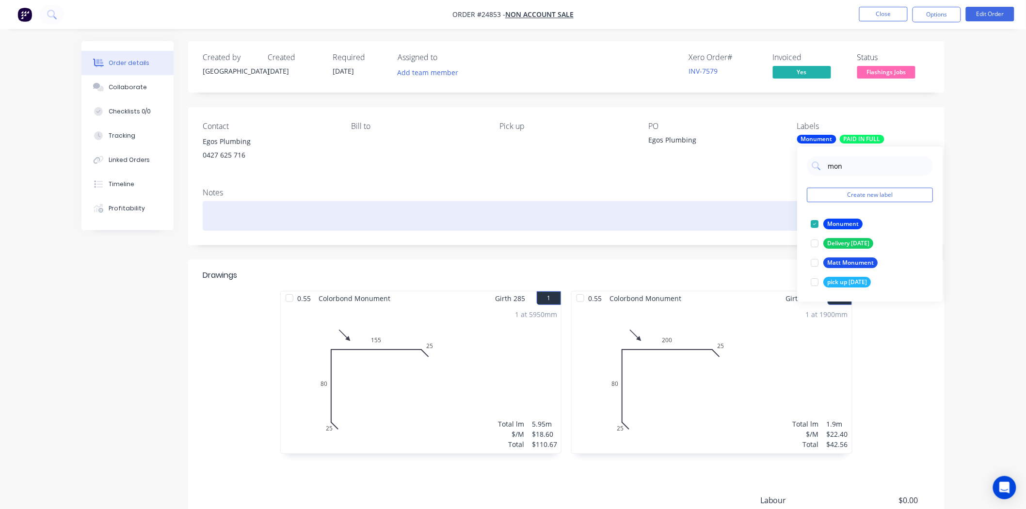
drag, startPoint x: 707, startPoint y: 202, endPoint x: 729, endPoint y: 173, distance: 36.7
click at [707, 200] on div "Notes" at bounding box center [566, 212] width 756 height 65
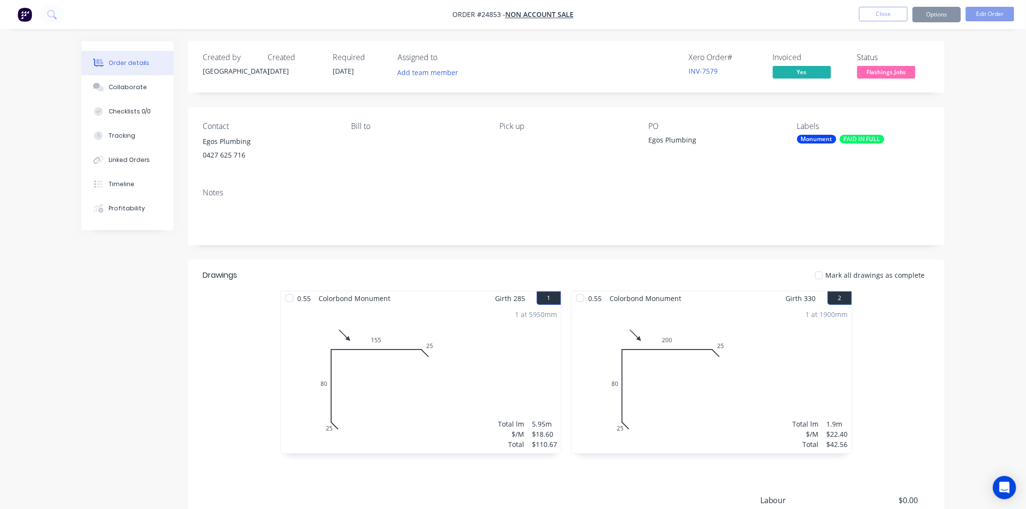
click at [869, 13] on button "Close" at bounding box center [883, 14] width 48 height 15
